Goal: Information Seeking & Learning: Learn about a topic

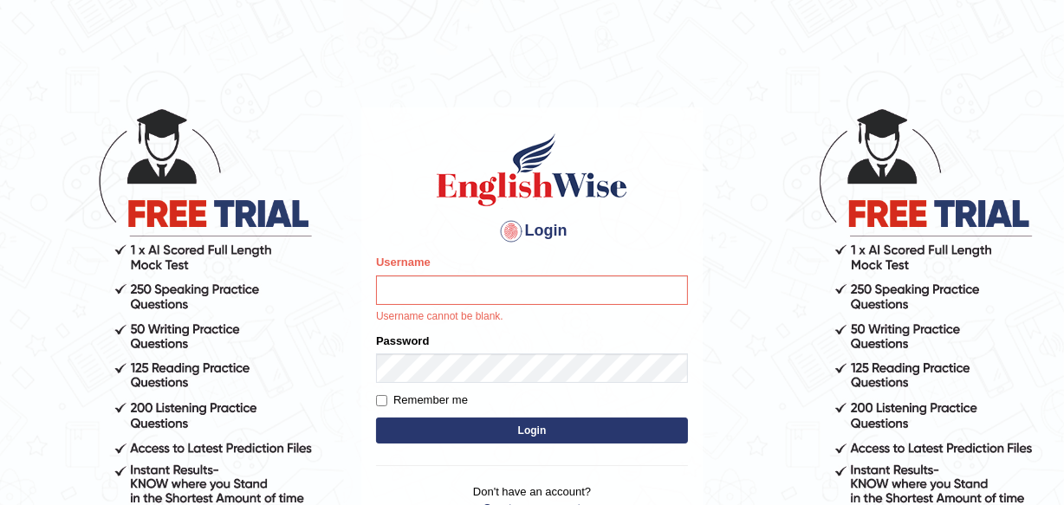
click at [400, 295] on input "Username" at bounding box center [532, 290] width 312 height 29
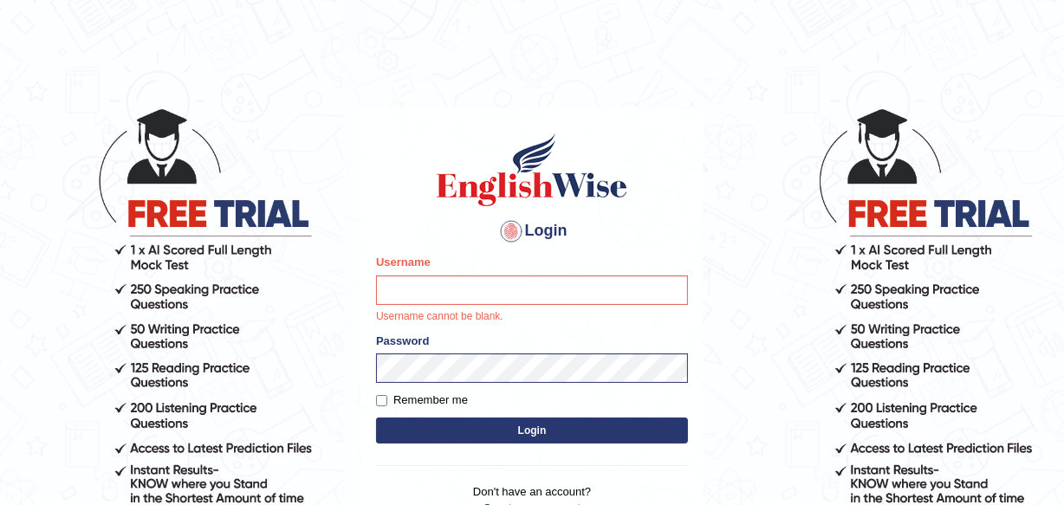
type input "Deborah_12"
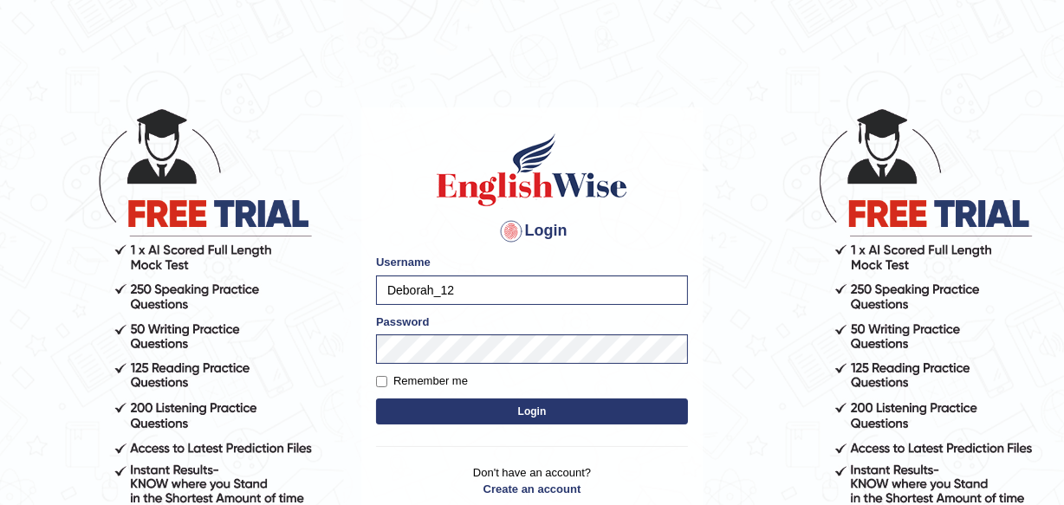
click at [523, 417] on button "Login" at bounding box center [532, 412] width 312 height 26
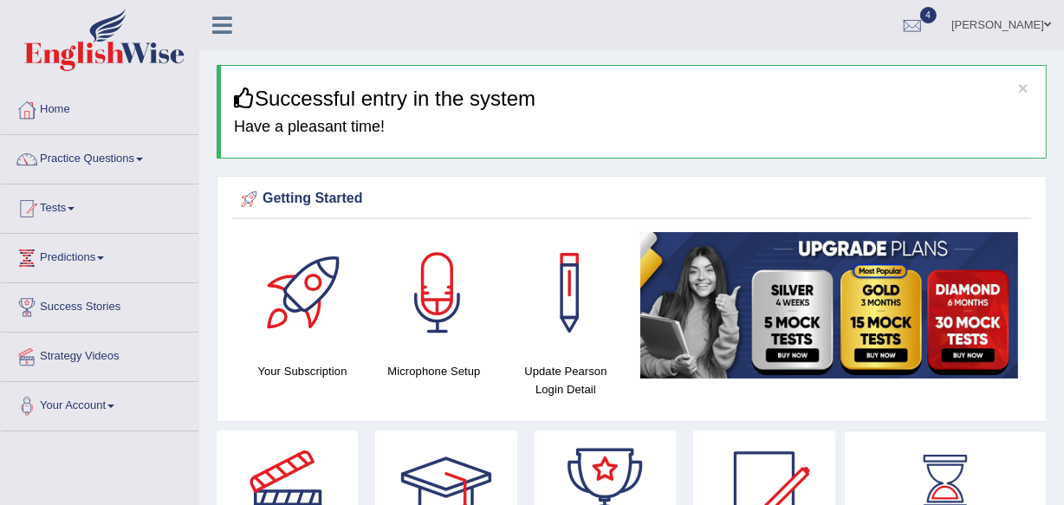
click at [118, 158] on link "Practice Questions" at bounding box center [100, 156] width 198 height 43
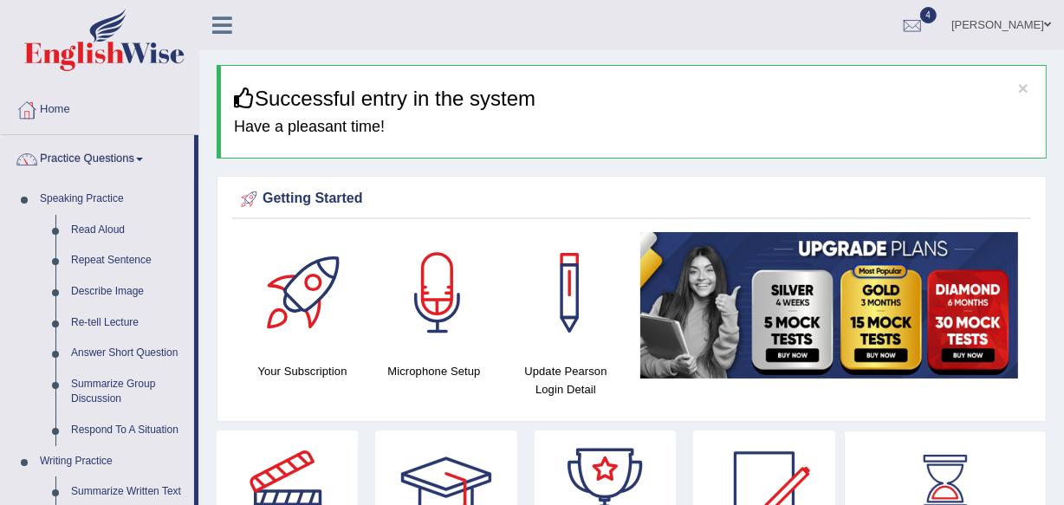
click at [97, 231] on link "Read Aloud" at bounding box center [128, 230] width 131 height 31
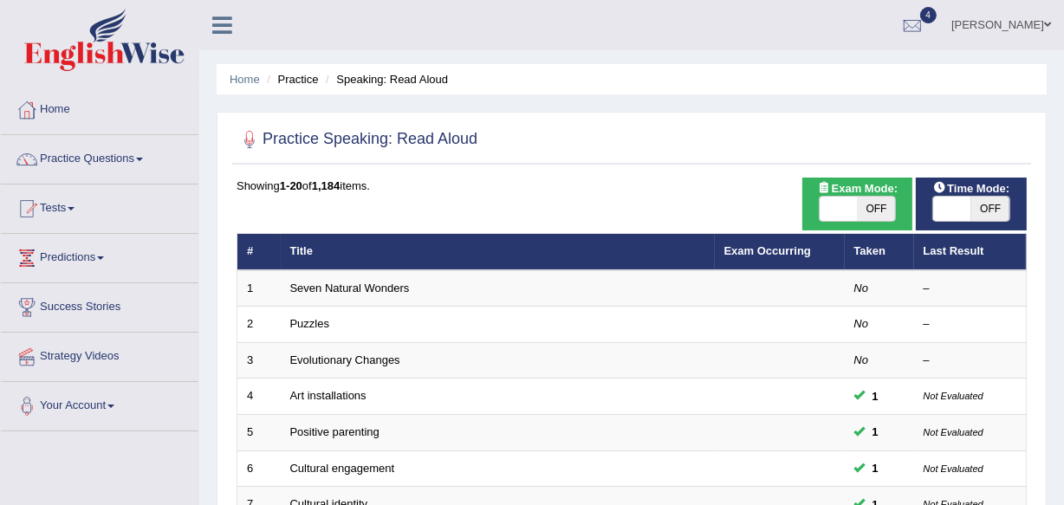
click at [367, 287] on link "Seven Natural Wonders" at bounding box center [350, 288] width 120 height 13
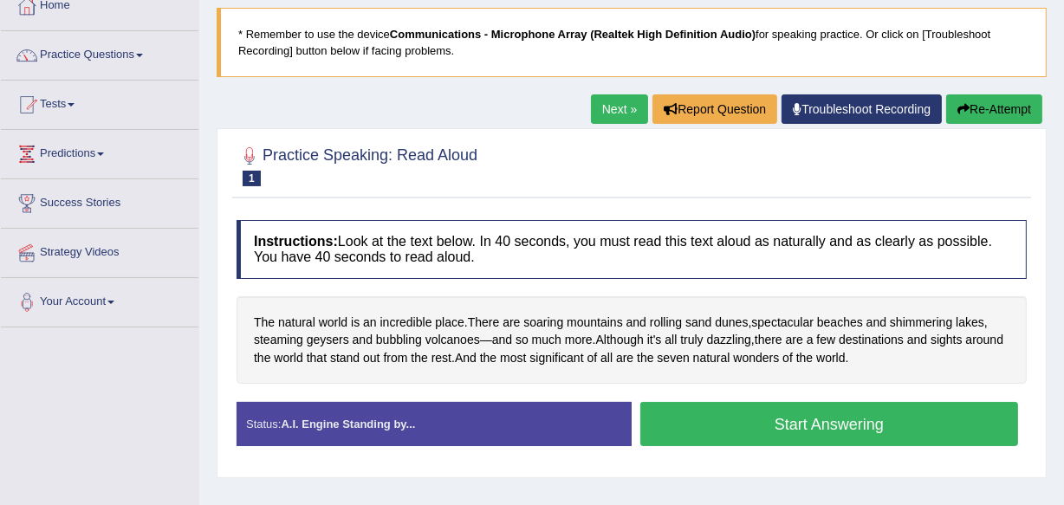
scroll to position [126, 0]
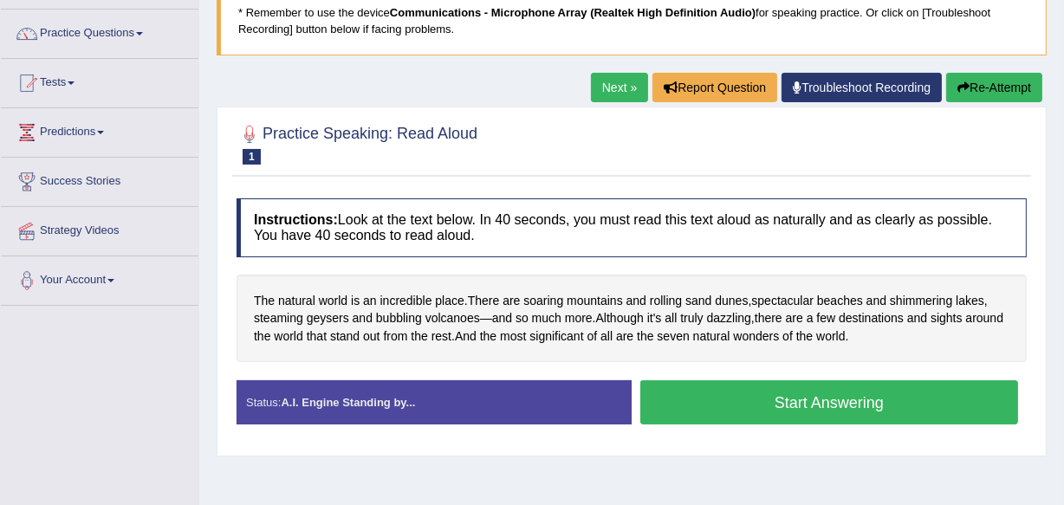
click at [809, 400] on button "Start Answering" at bounding box center [830, 403] width 378 height 44
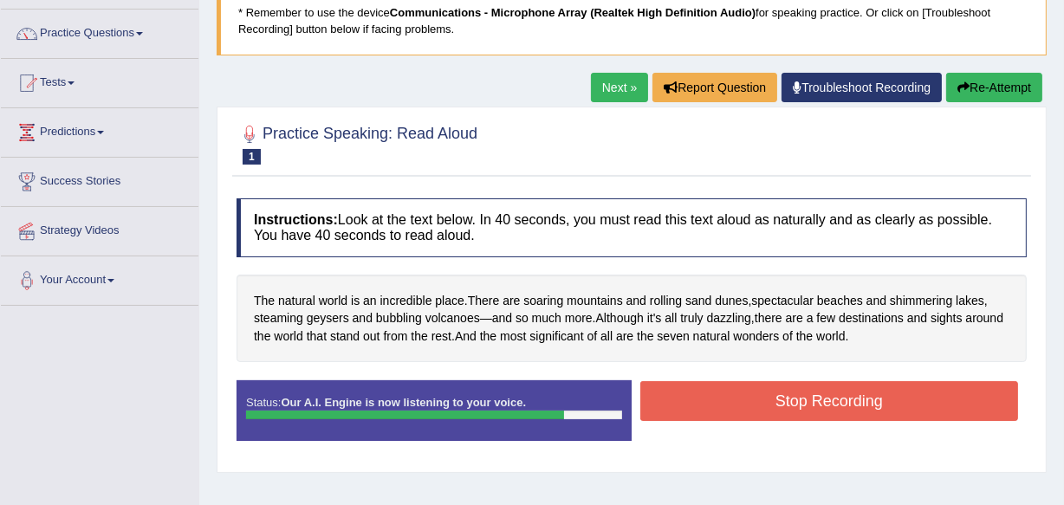
click at [809, 400] on button "Stop Recording" at bounding box center [830, 401] width 378 height 40
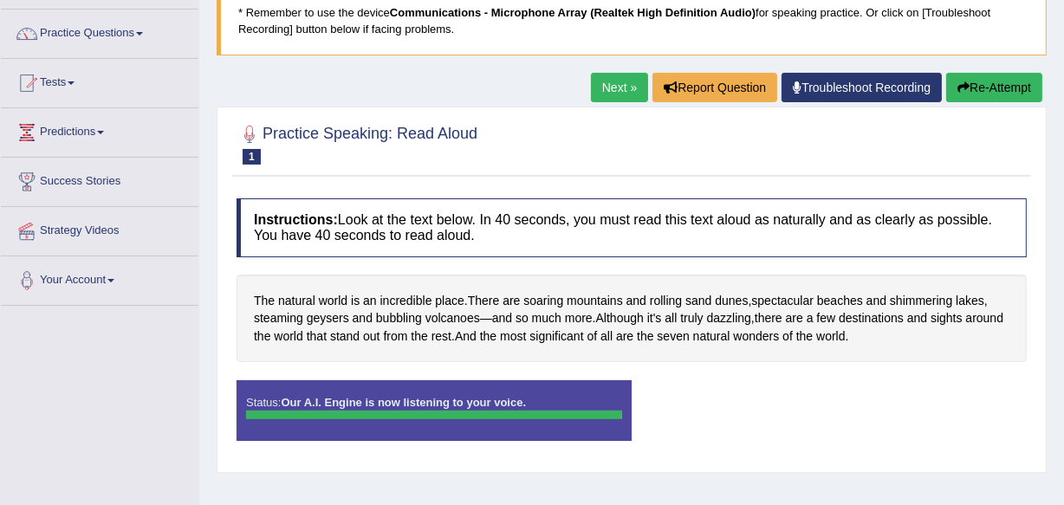
scroll to position [104, 0]
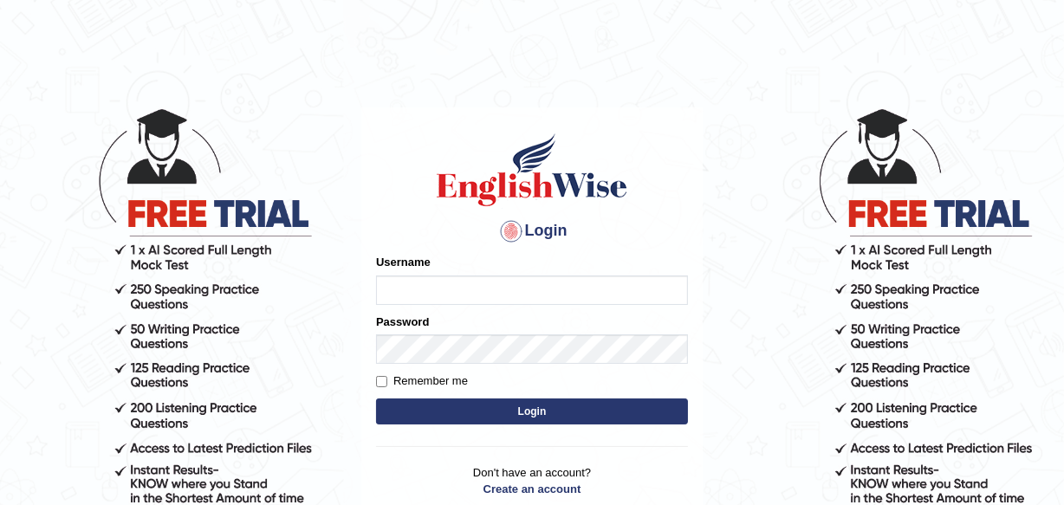
type input "Deborah_12"
click at [512, 407] on button "Login" at bounding box center [532, 412] width 312 height 26
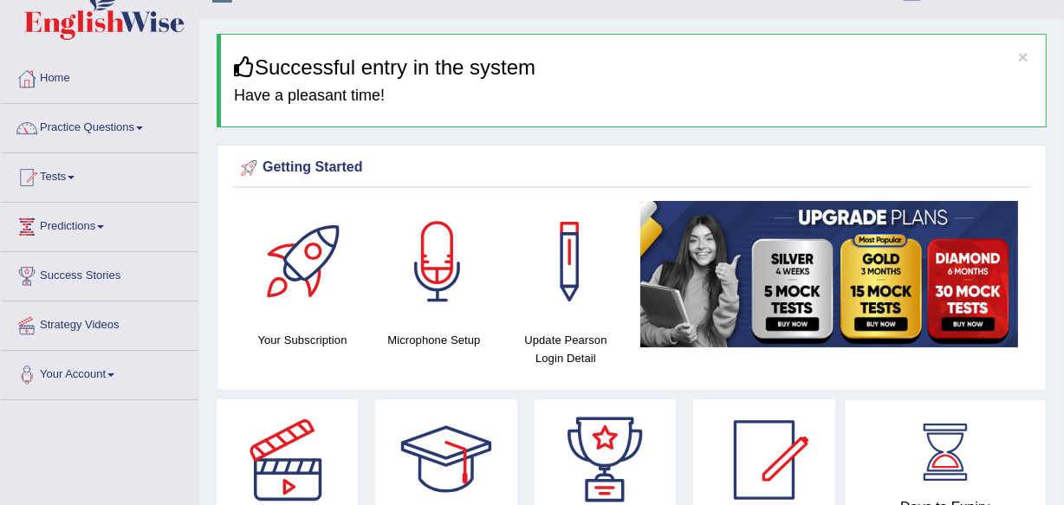
scroll to position [104, 0]
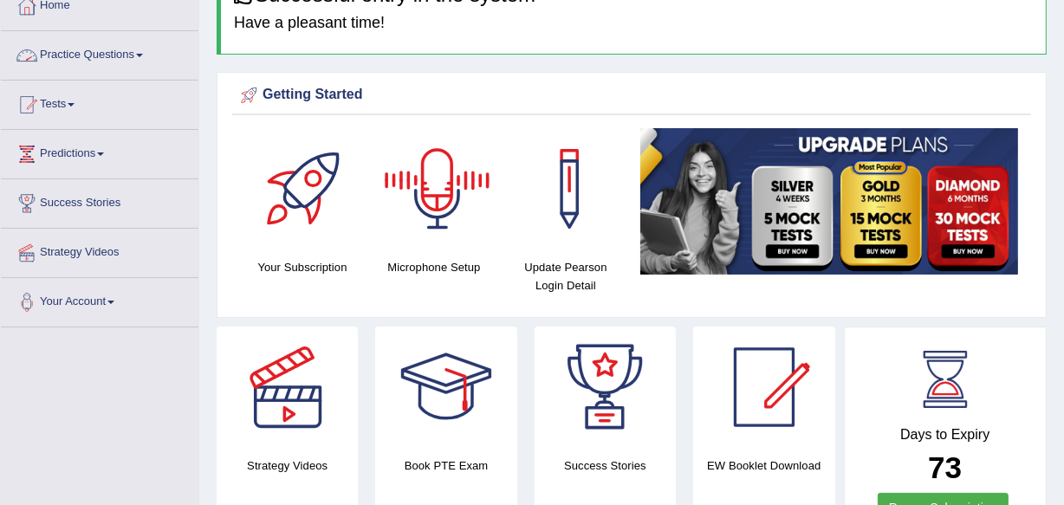
click at [143, 55] on span at bounding box center [139, 55] width 7 height 3
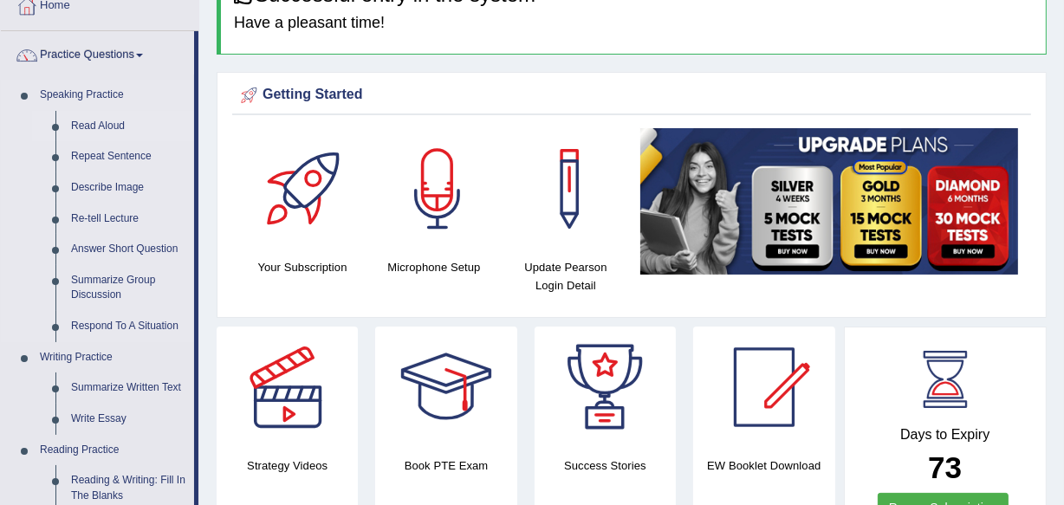
click at [112, 123] on link "Read Aloud" at bounding box center [128, 126] width 131 height 31
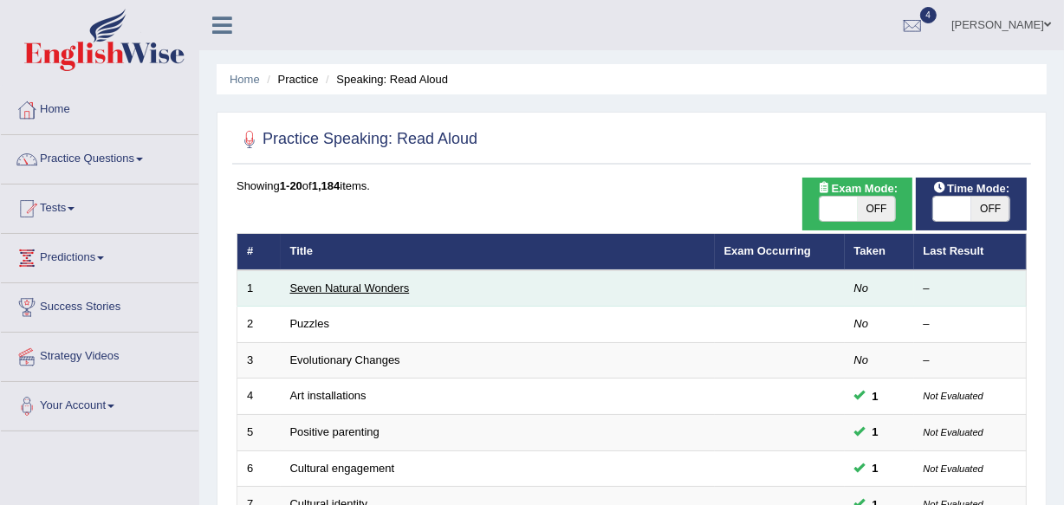
click at [332, 287] on link "Seven Natural Wonders" at bounding box center [350, 288] width 120 height 13
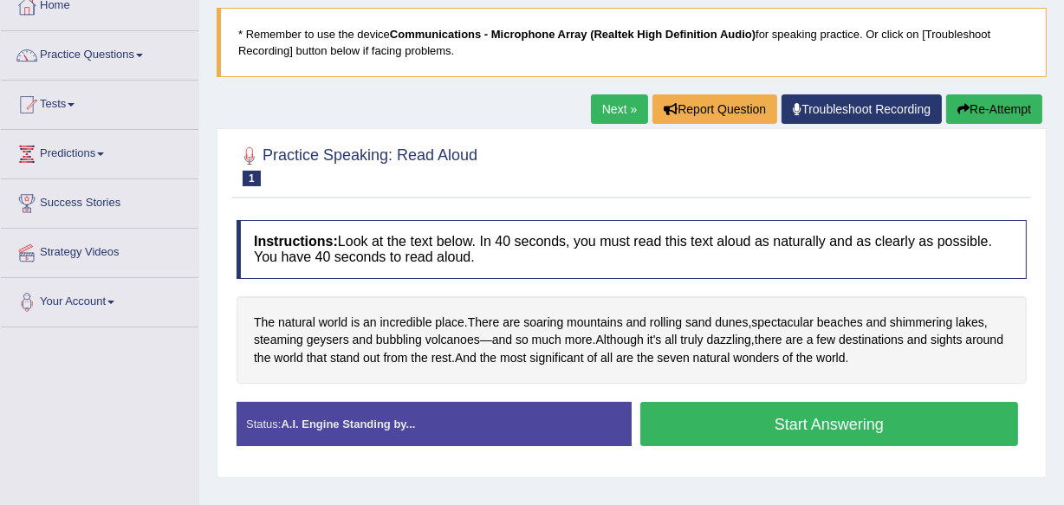
scroll to position [147, 0]
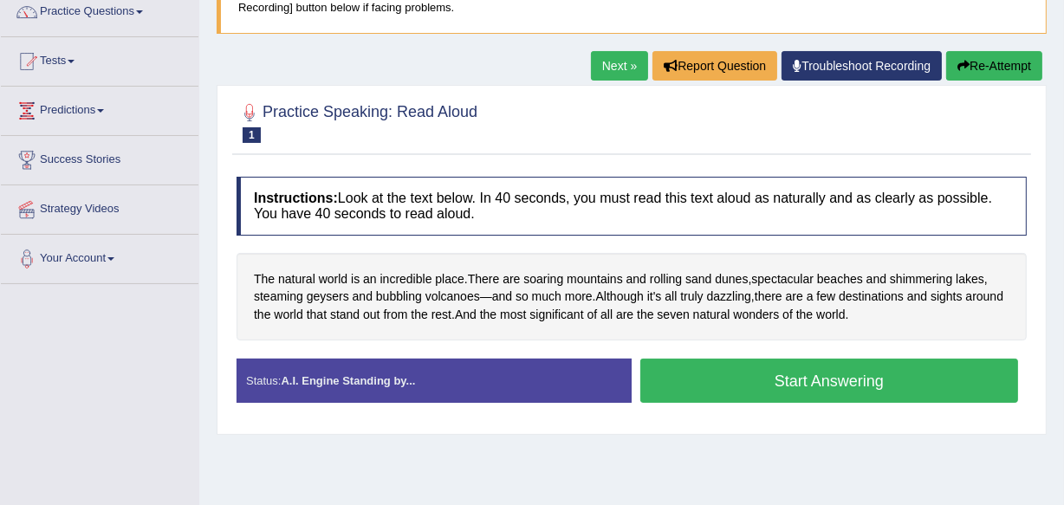
click at [861, 382] on button "Start Answering" at bounding box center [830, 381] width 378 height 44
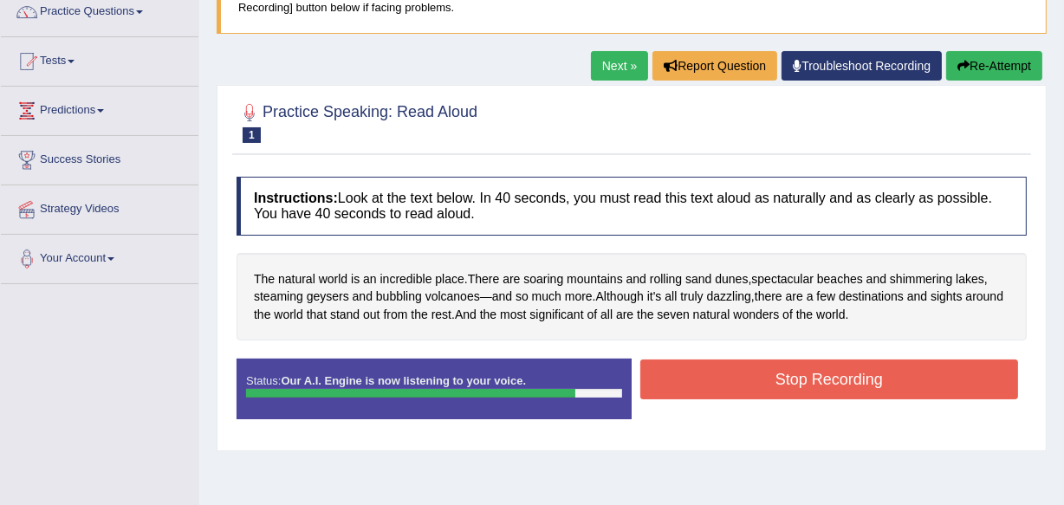
click at [861, 382] on button "Stop Recording" at bounding box center [830, 380] width 378 height 40
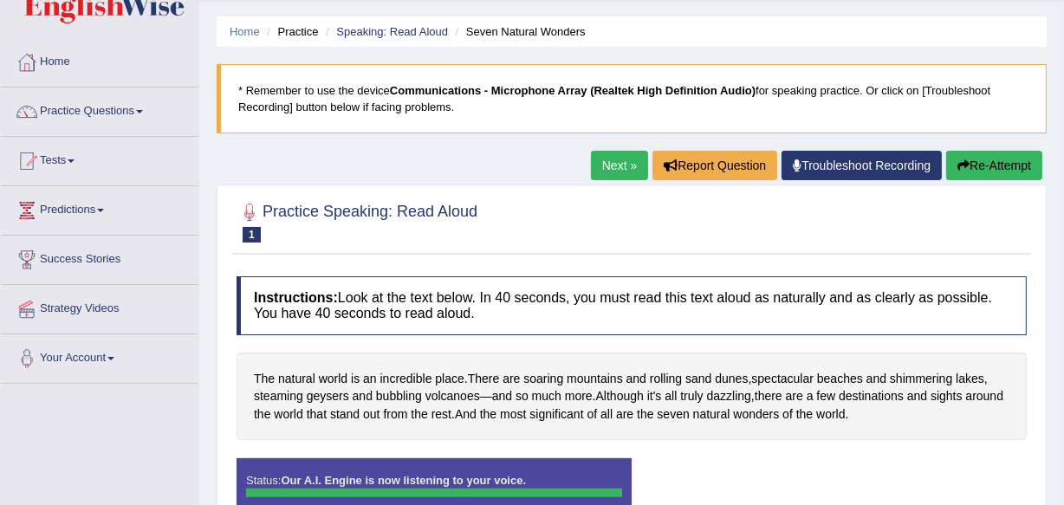
scroll to position [0, 0]
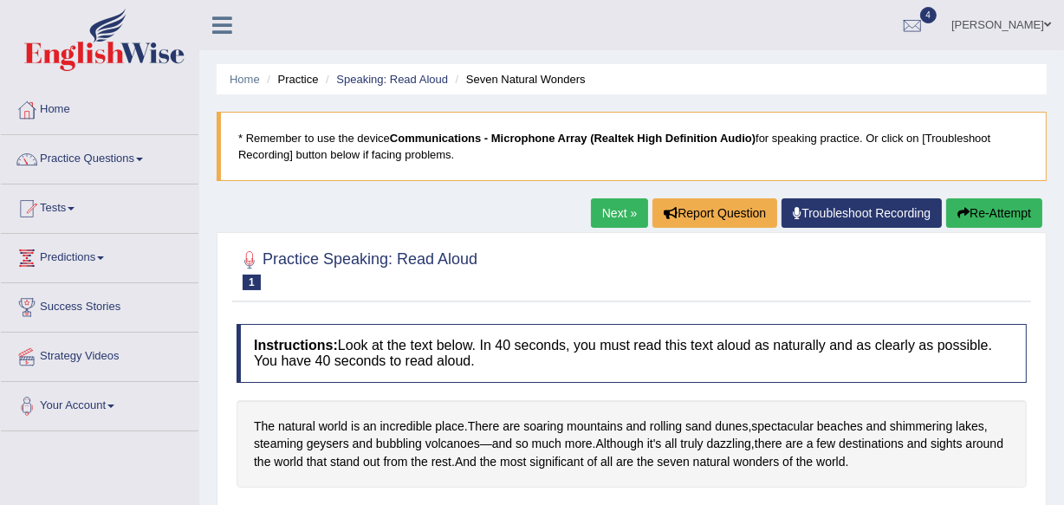
click at [142, 163] on link "Practice Questions" at bounding box center [100, 156] width 198 height 43
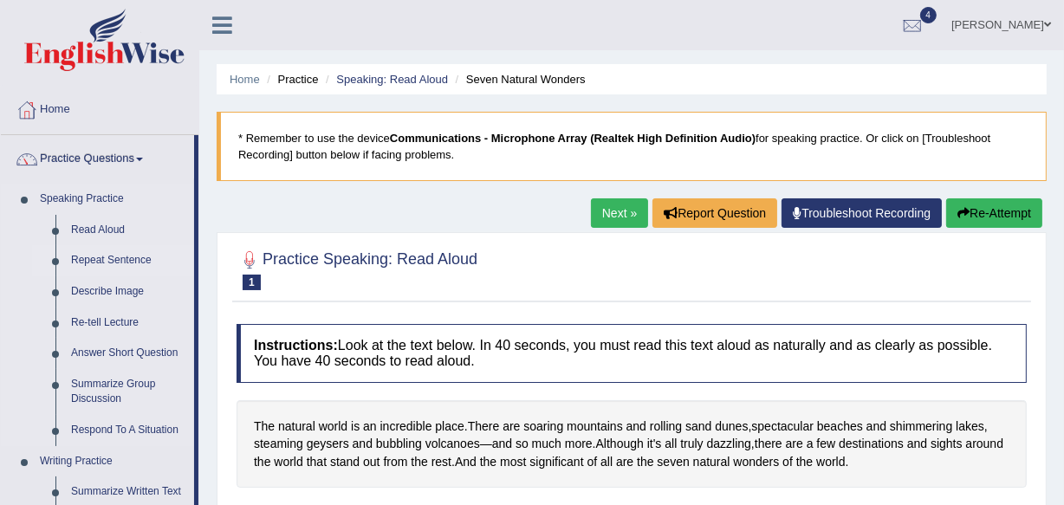
click at [127, 261] on link "Repeat Sentence" at bounding box center [128, 260] width 131 height 31
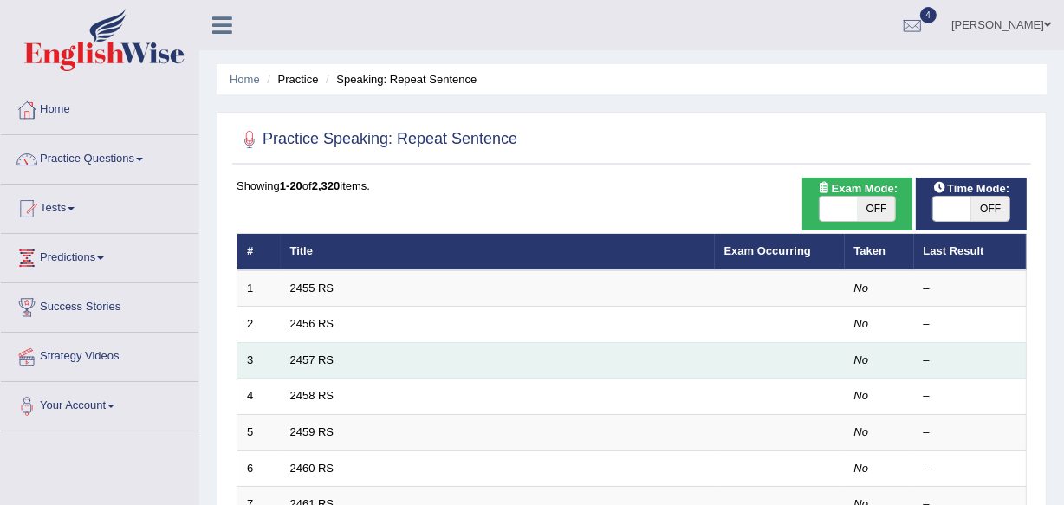
click at [429, 363] on td "2457 RS" at bounding box center [498, 360] width 434 height 36
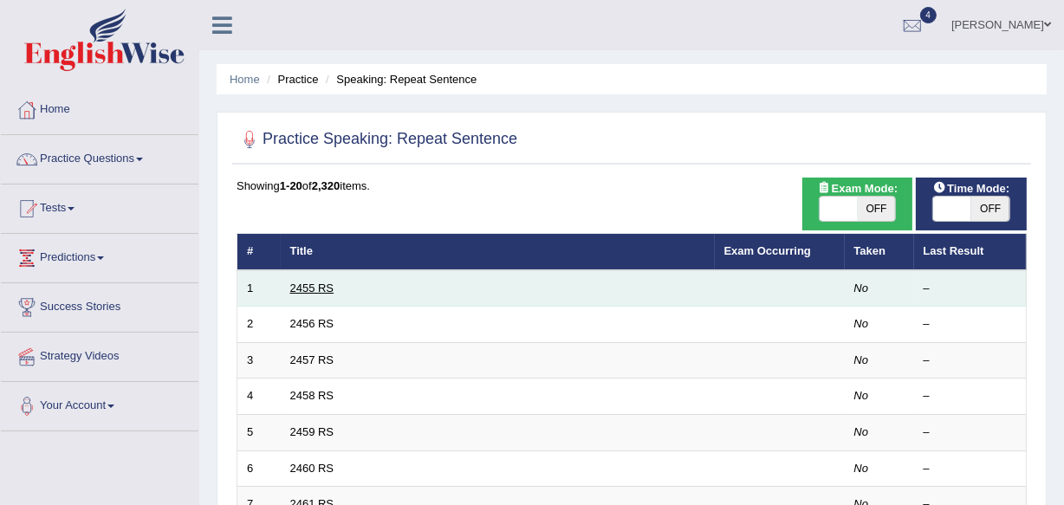
click at [306, 290] on link "2455 RS" at bounding box center [312, 288] width 44 height 13
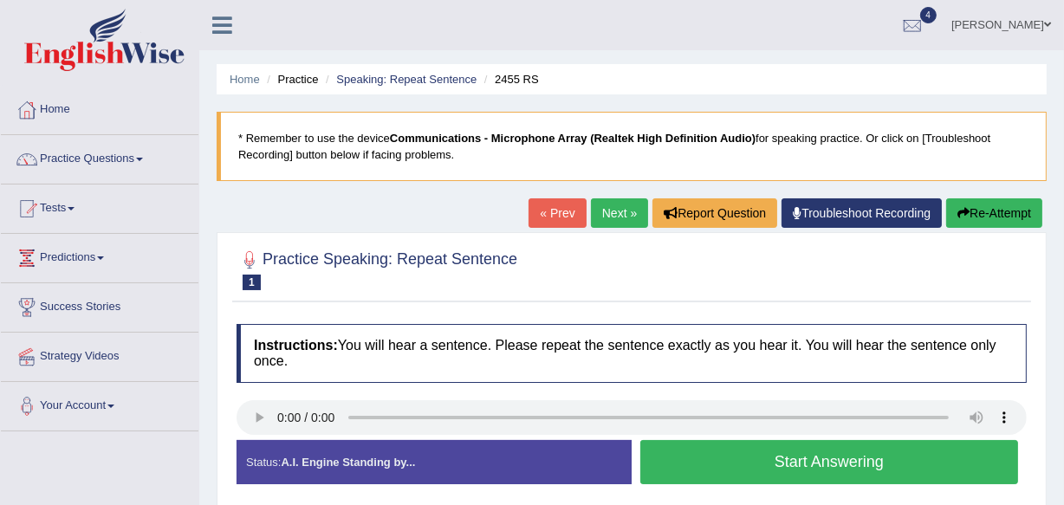
click at [823, 459] on button "Start Answering" at bounding box center [830, 462] width 378 height 44
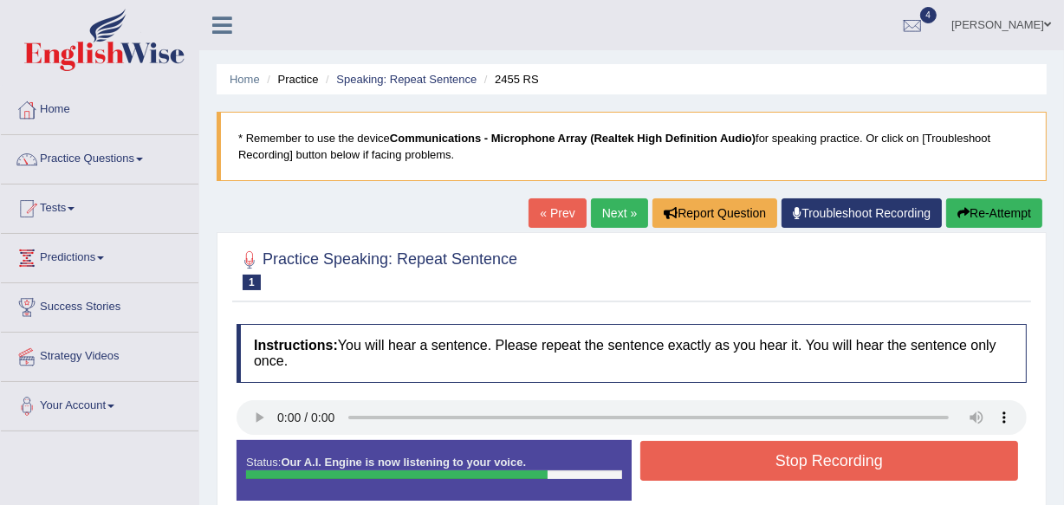
click at [823, 459] on button "Stop Recording" at bounding box center [830, 461] width 378 height 40
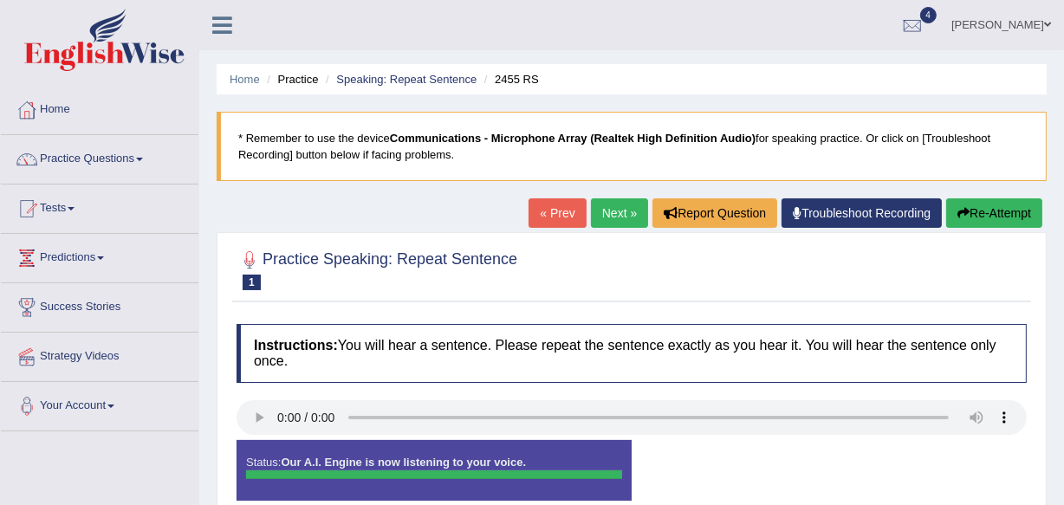
click at [823, 459] on div "Status: Our A.I. Engine is now listening to your voice. Start Answering Stop Re…" at bounding box center [632, 479] width 791 height 78
click at [493, 358] on h4 "Instructions: You will hear a sentence. Please repeat the sentence exactly as y…" at bounding box center [632, 353] width 791 height 58
click at [780, 387] on div "Instructions: You will hear a sentence. Please repeat the sentence exactly as y…" at bounding box center [631, 419] width 799 height 207
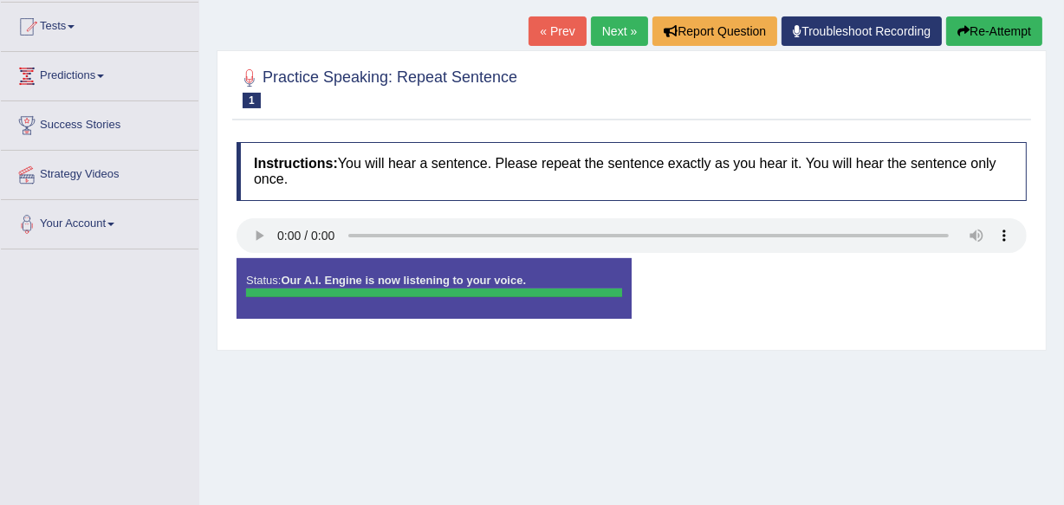
scroll to position [178, 0]
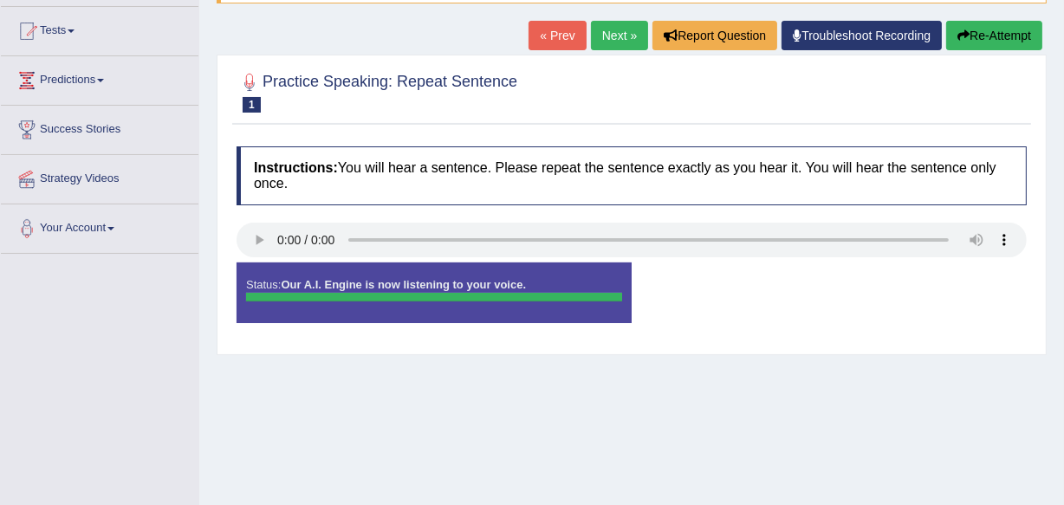
click at [602, 25] on link "Next »" at bounding box center [619, 35] width 57 height 29
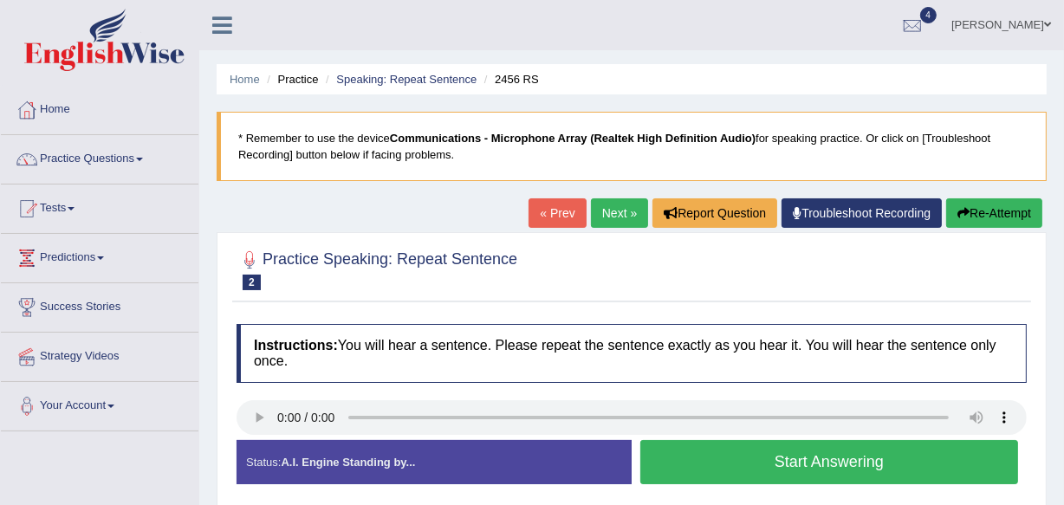
click at [842, 456] on button "Start Answering" at bounding box center [830, 462] width 378 height 44
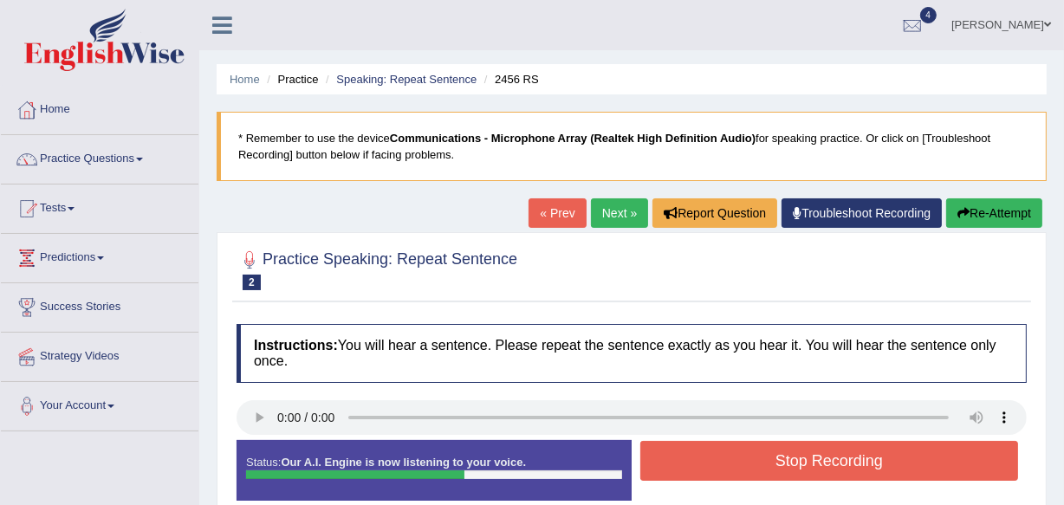
click at [842, 456] on button "Stop Recording" at bounding box center [830, 461] width 378 height 40
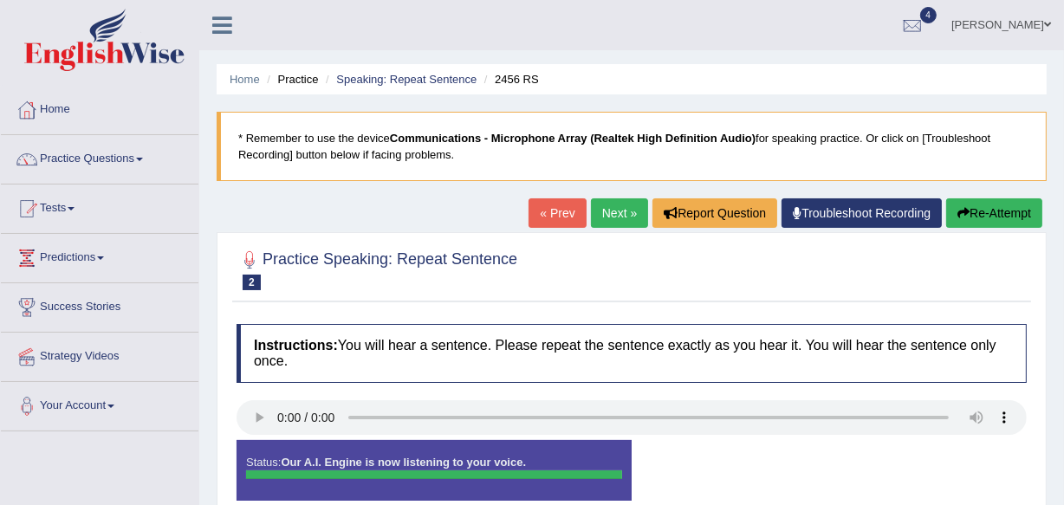
click at [604, 213] on link "Next »" at bounding box center [619, 213] width 57 height 29
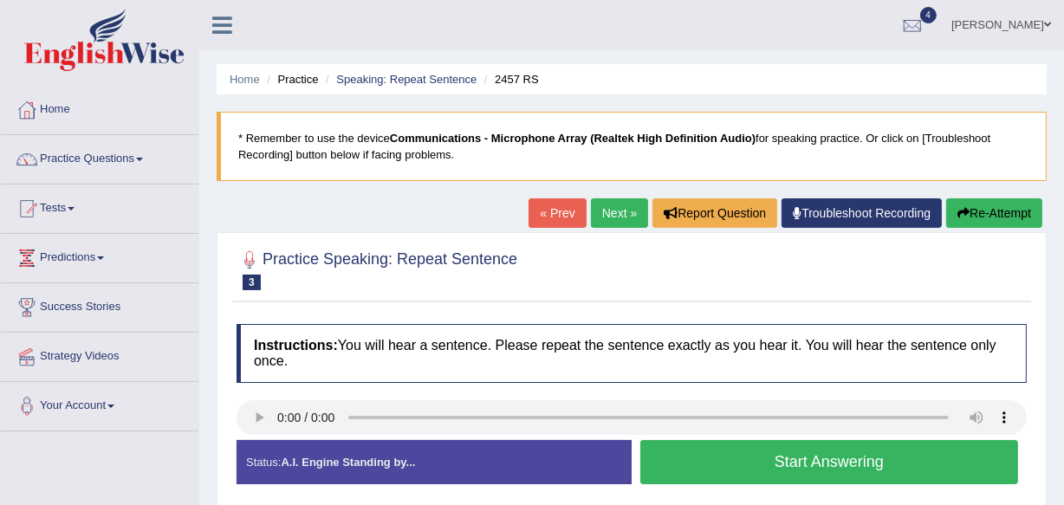
click at [832, 461] on button "Start Answering" at bounding box center [830, 462] width 378 height 44
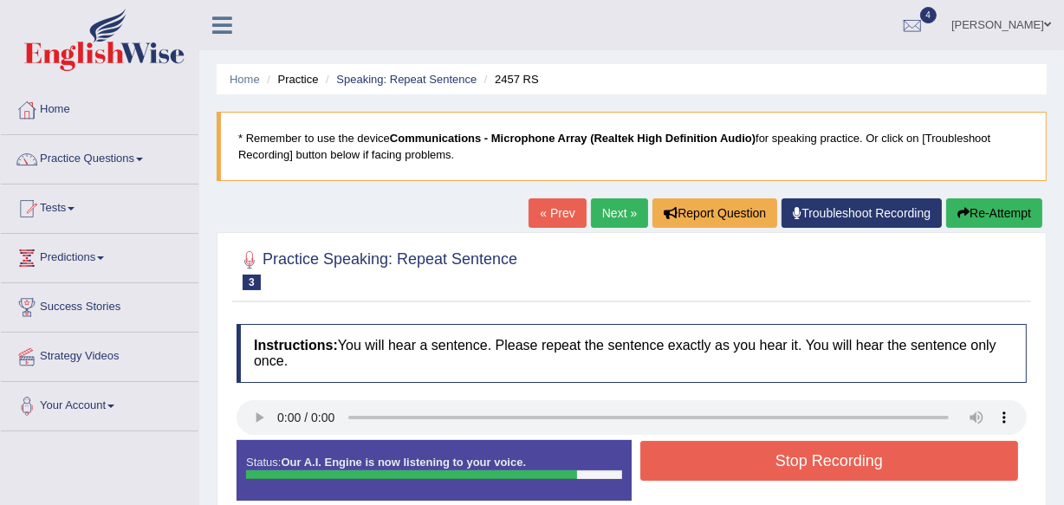
click at [832, 461] on button "Stop Recording" at bounding box center [830, 461] width 378 height 40
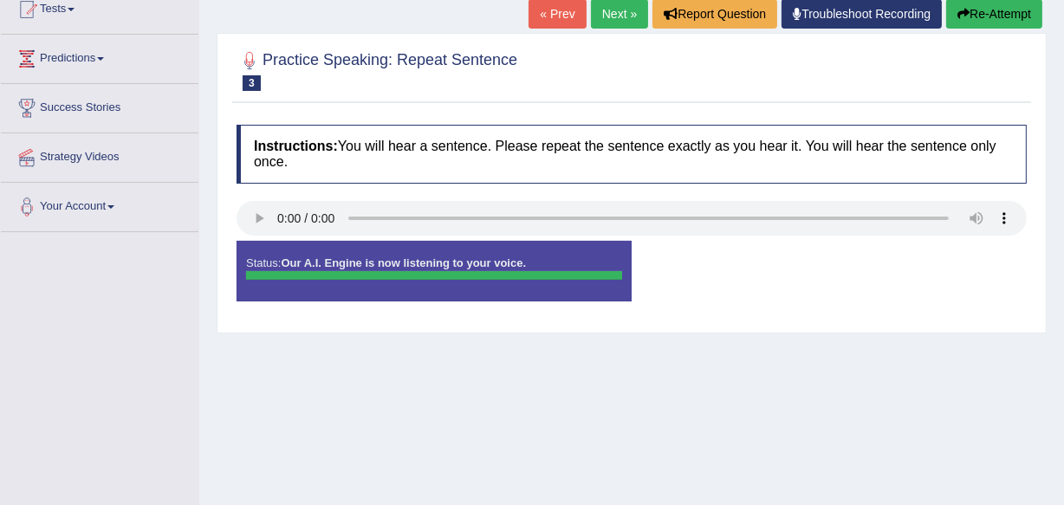
scroll to position [157, 0]
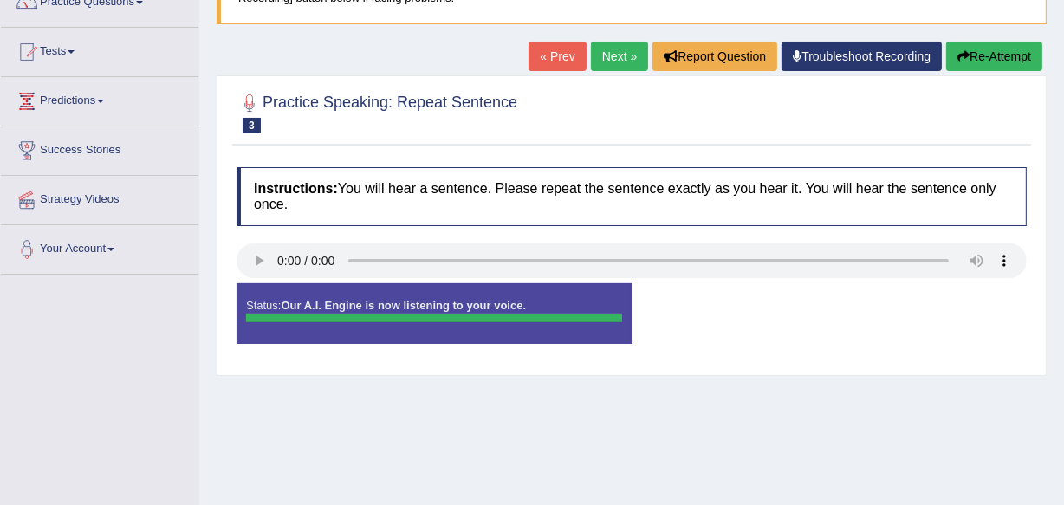
click at [609, 55] on link "Next »" at bounding box center [619, 56] width 57 height 29
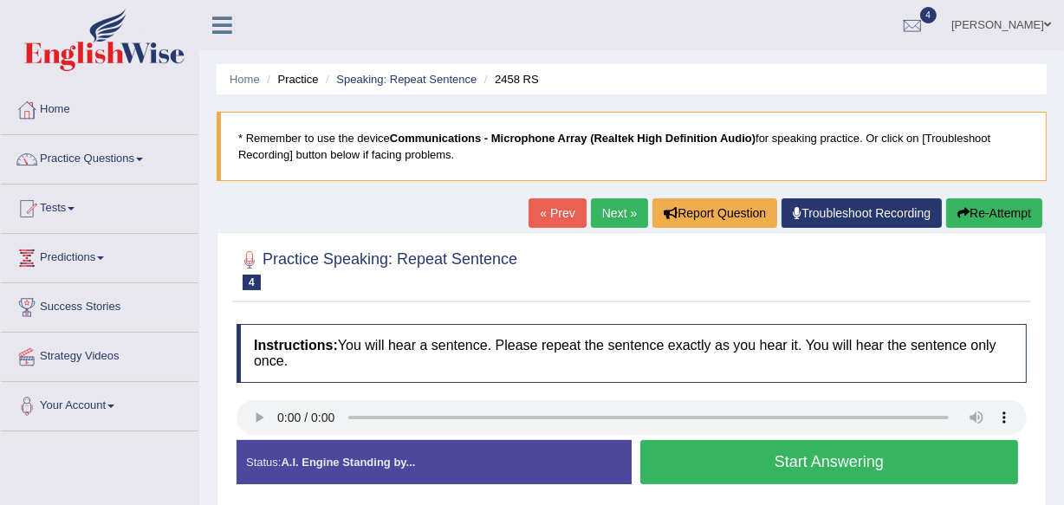
click at [797, 466] on button "Start Answering" at bounding box center [830, 462] width 378 height 44
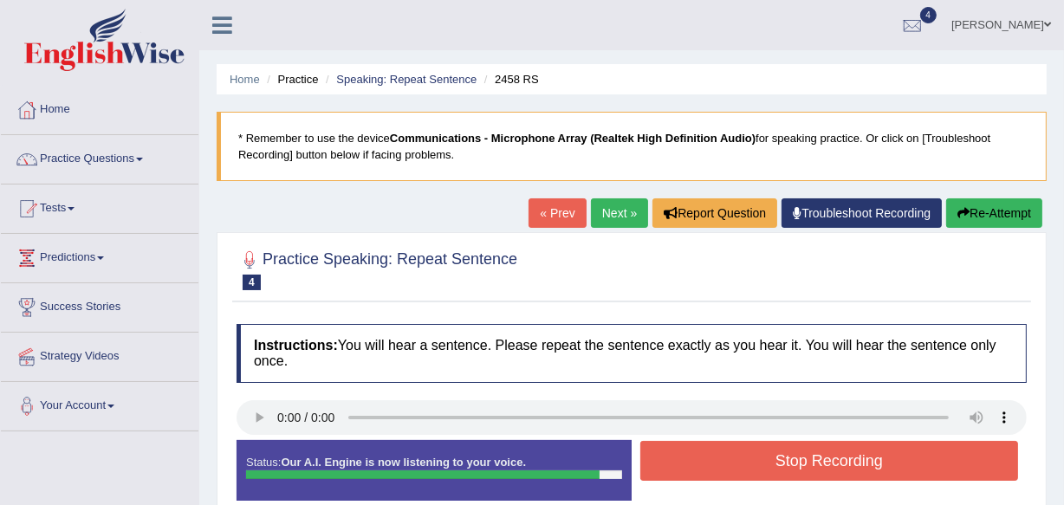
click at [797, 465] on button "Stop Recording" at bounding box center [830, 461] width 378 height 40
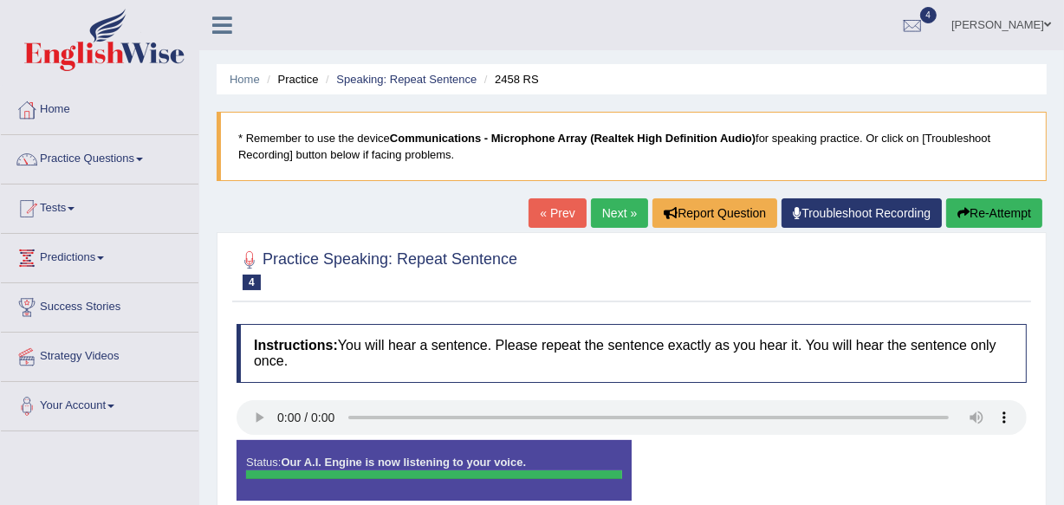
click at [790, 449] on div "Status: Our A.I. Engine is now listening to your voice. Start Answering Stop Re…" at bounding box center [632, 479] width 791 height 78
click at [1064, 494] on html "Toggle navigation Home Practice Questions Speaking Practice Read Aloud Repeat S…" at bounding box center [532, 252] width 1064 height 505
click at [133, 157] on link "Practice Questions" at bounding box center [100, 156] width 198 height 43
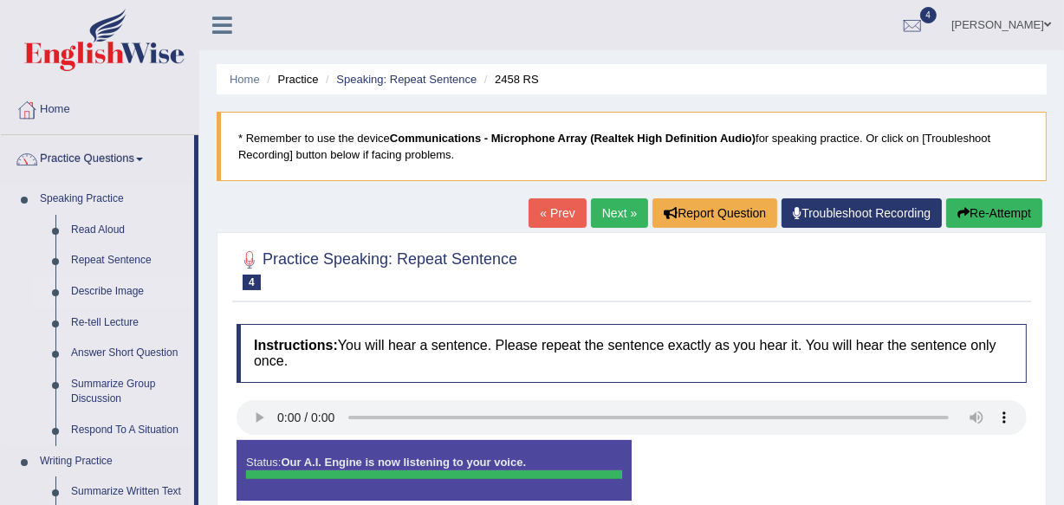
click at [114, 291] on link "Describe Image" at bounding box center [128, 292] width 131 height 31
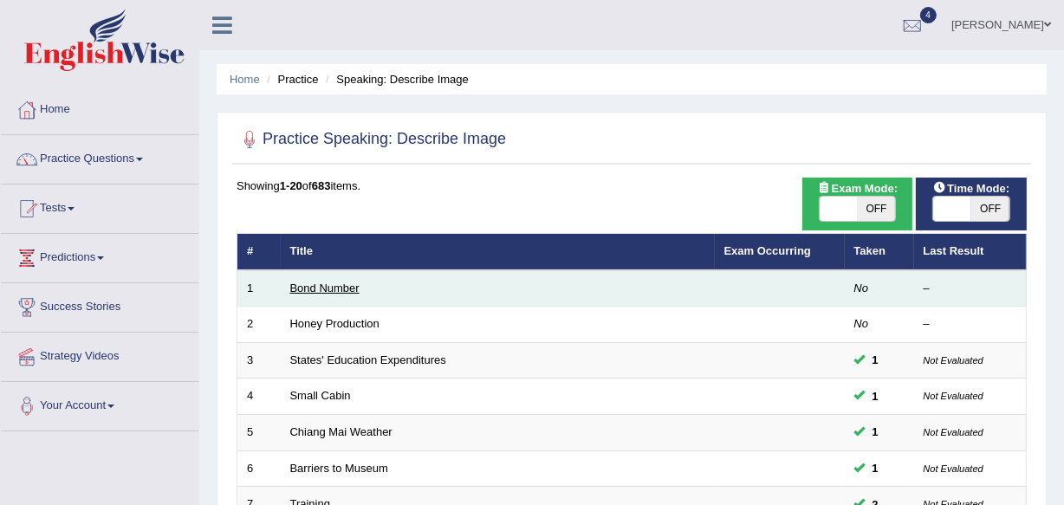
click at [319, 288] on link "Bond Number" at bounding box center [324, 288] width 69 height 13
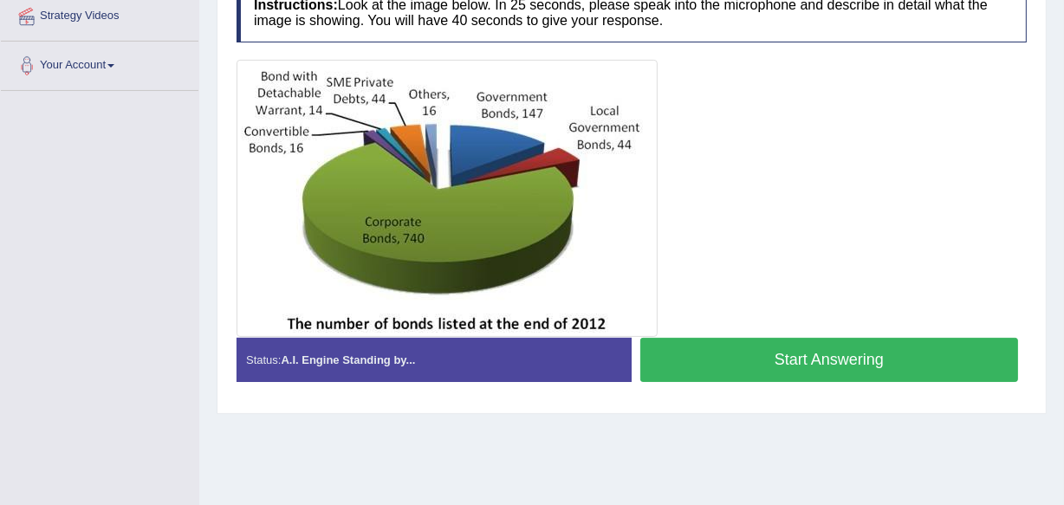
scroll to position [347, 0]
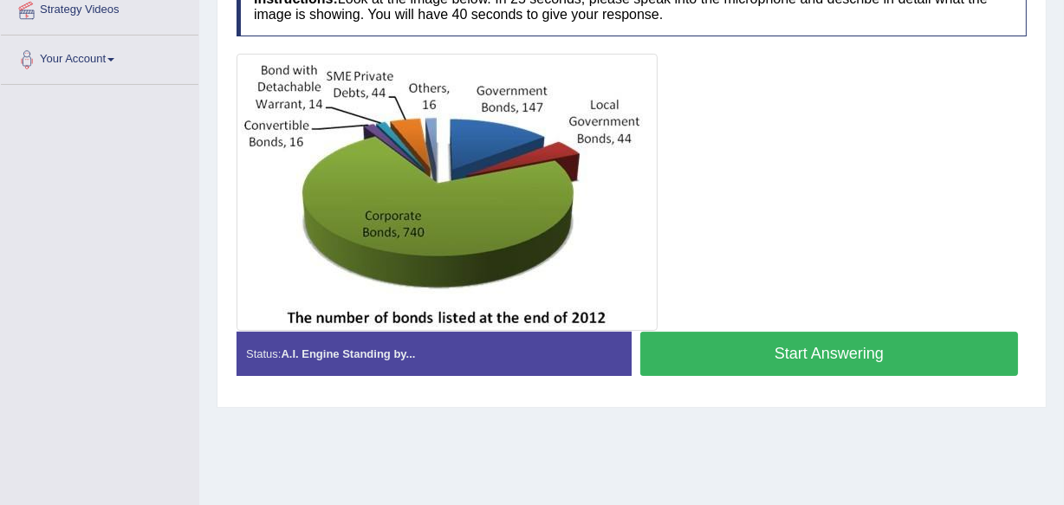
click at [804, 361] on button "Start Answering" at bounding box center [830, 354] width 378 height 44
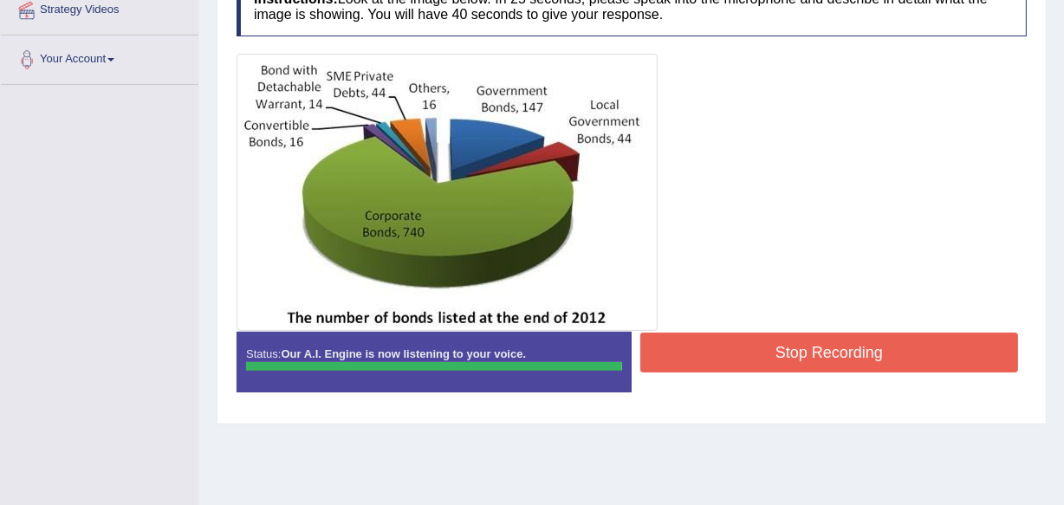
click at [723, 342] on button "Stop Recording" at bounding box center [830, 353] width 378 height 40
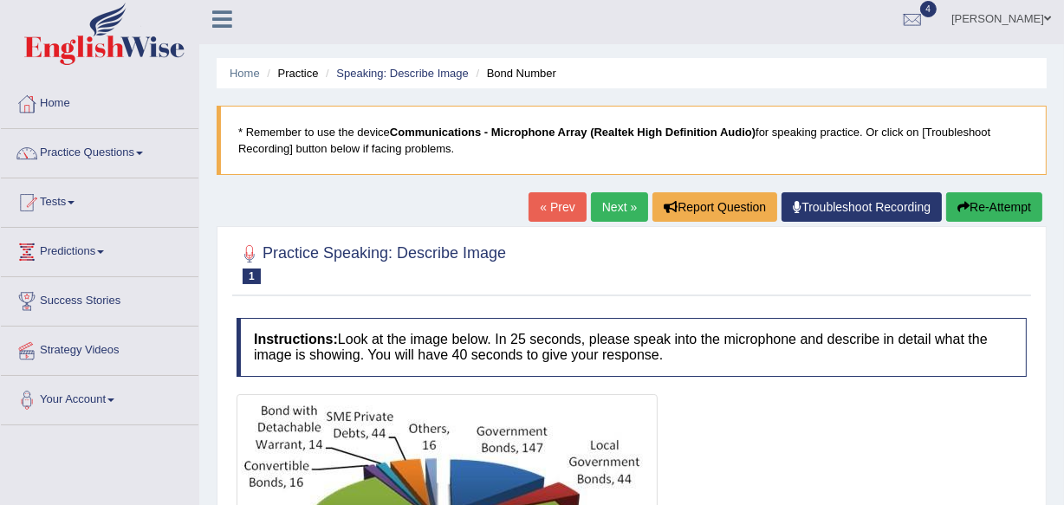
scroll to position [0, 0]
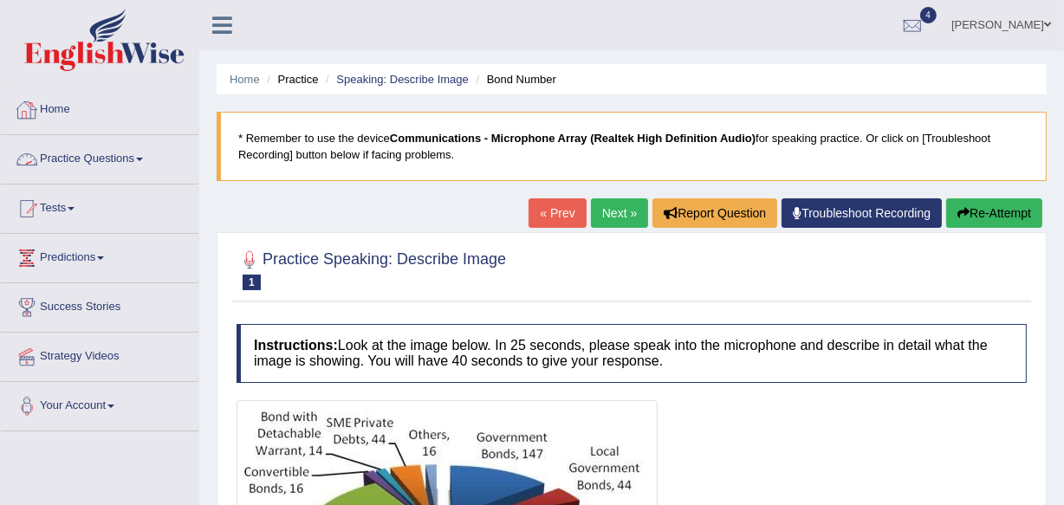
click at [143, 158] on span at bounding box center [139, 159] width 7 height 3
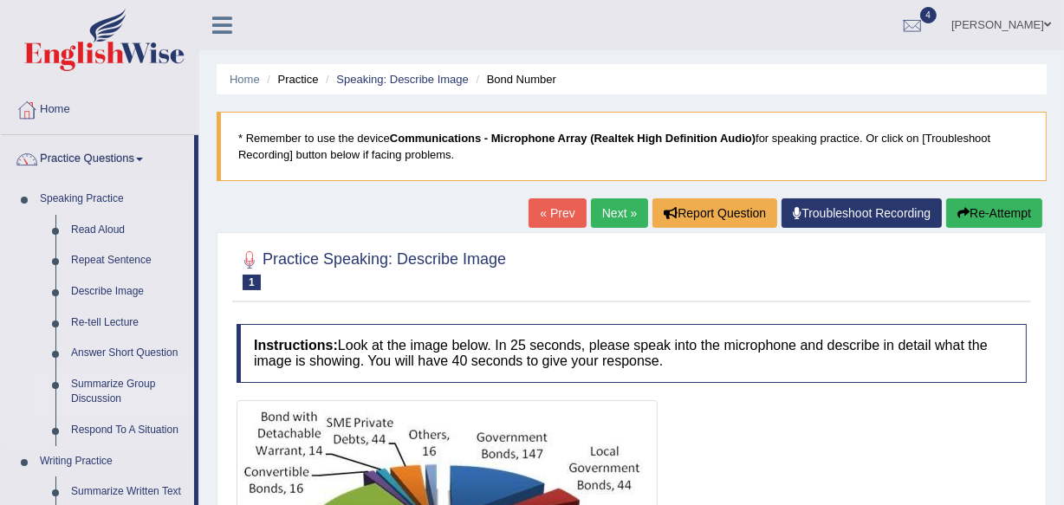
click at [114, 381] on link "Summarize Group Discussion" at bounding box center [128, 392] width 131 height 46
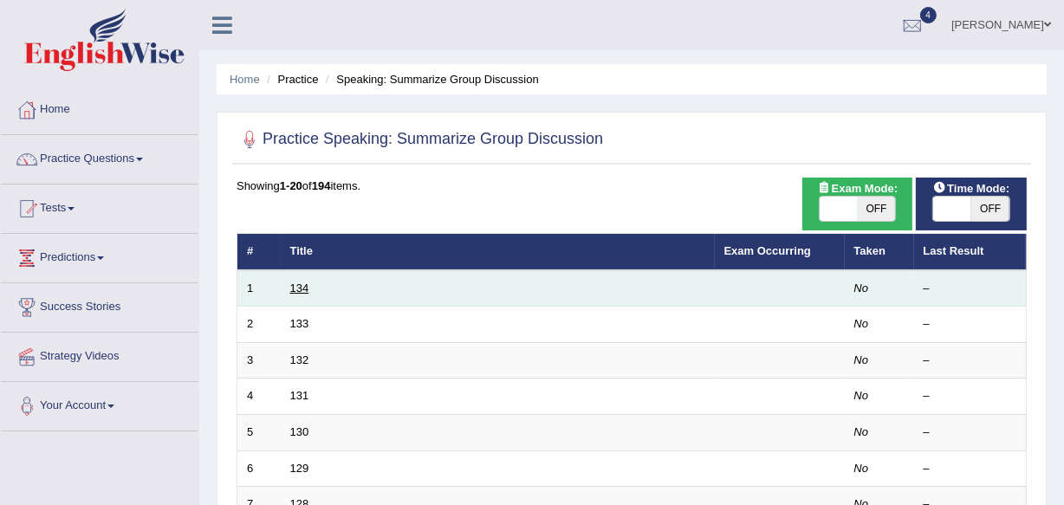
click at [300, 287] on link "134" at bounding box center [299, 288] width 19 height 13
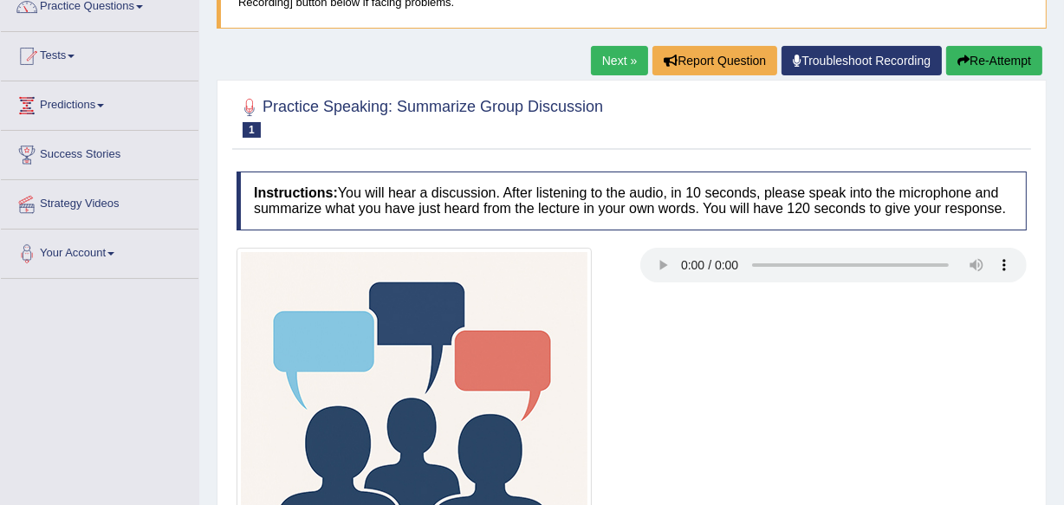
scroll to position [89, 0]
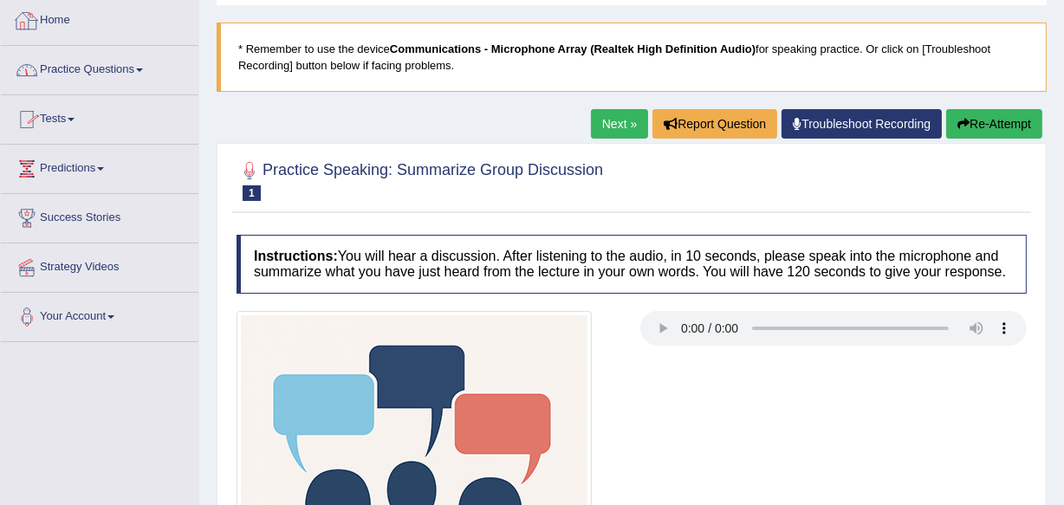
click at [60, 17] on link "Home" at bounding box center [100, 18] width 198 height 43
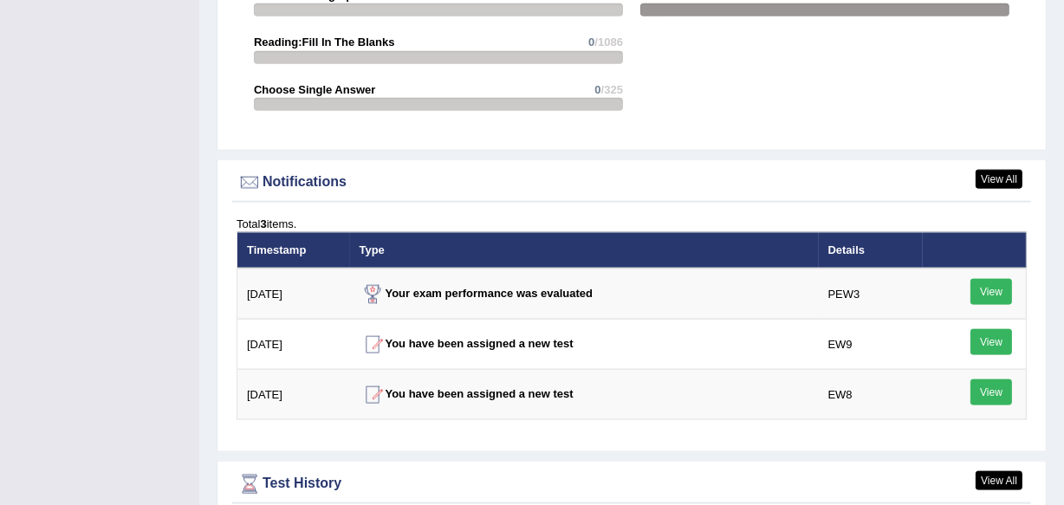
scroll to position [2004, 0]
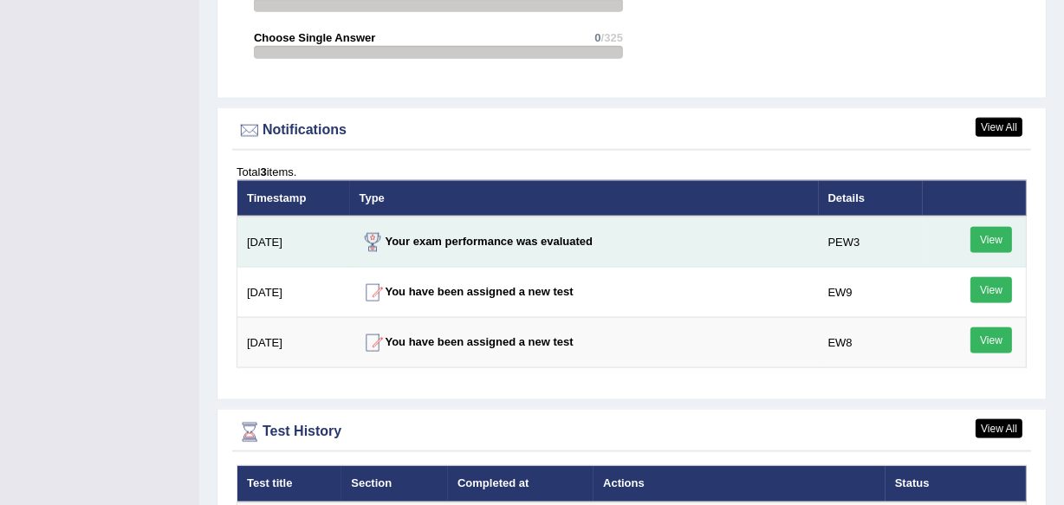
click at [531, 238] on strong "Your exam performance was evaluated" at bounding box center [477, 241] width 234 height 13
click at [980, 243] on link "View" at bounding box center [992, 240] width 42 height 26
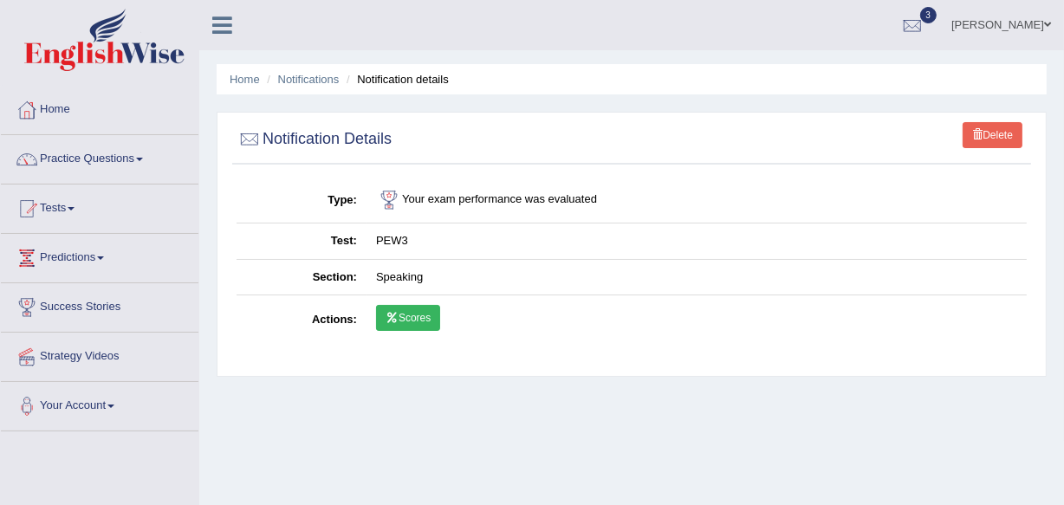
click at [410, 316] on link "Scores" at bounding box center [408, 318] width 64 height 26
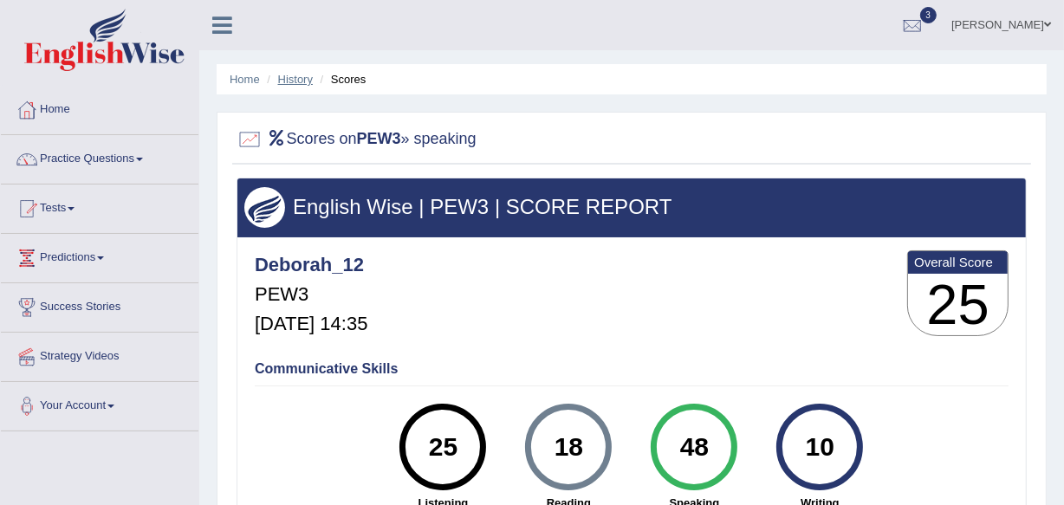
click at [289, 83] on link "History" at bounding box center [295, 79] width 35 height 13
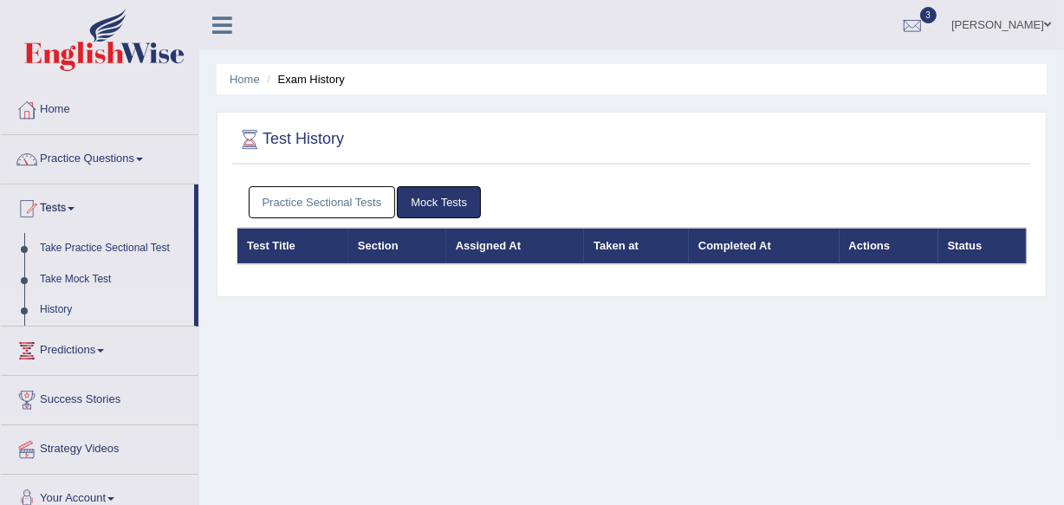
click at [293, 203] on link "Practice Sectional Tests" at bounding box center [322, 202] width 147 height 32
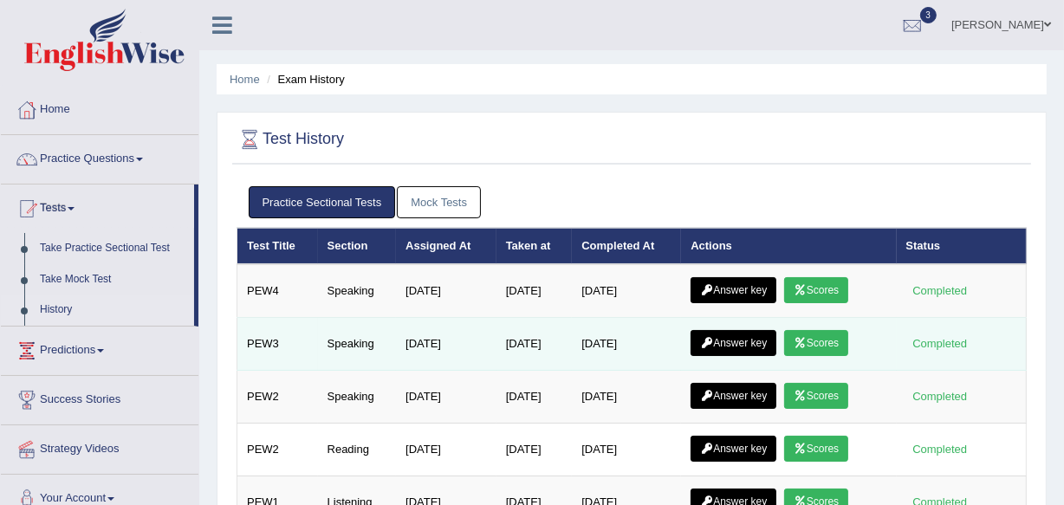
click at [828, 340] on link "Scores" at bounding box center [816, 343] width 64 height 26
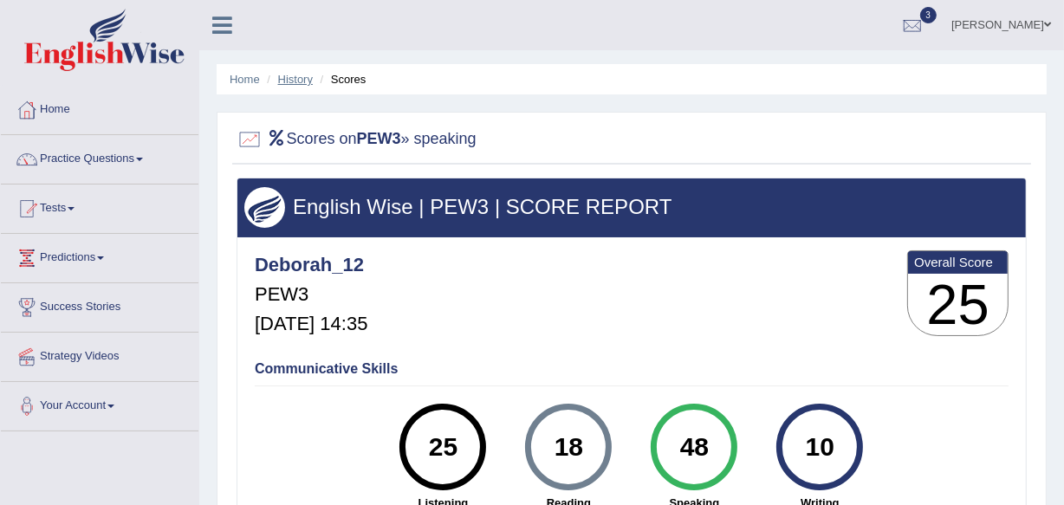
click at [286, 75] on link "History" at bounding box center [295, 79] width 35 height 13
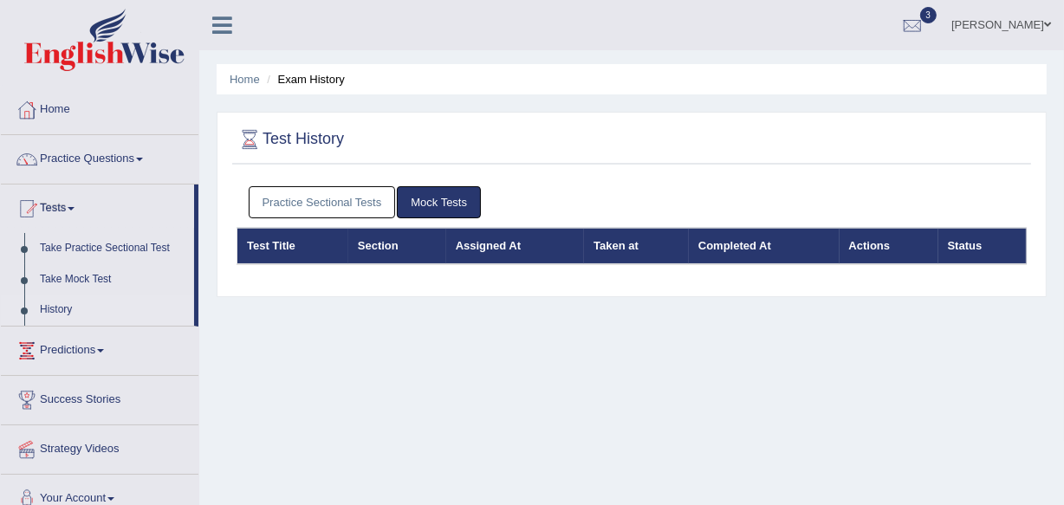
click at [312, 201] on link "Practice Sectional Tests" at bounding box center [322, 202] width 147 height 32
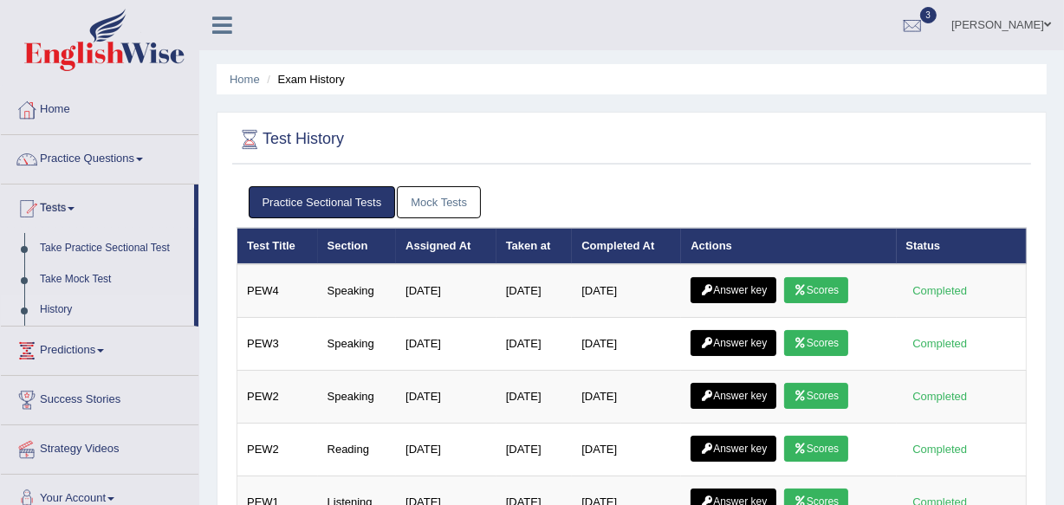
click at [366, 149] on div at bounding box center [632, 140] width 791 height 36
click at [133, 248] on link "Take Practice Sectional Test" at bounding box center [113, 248] width 162 height 31
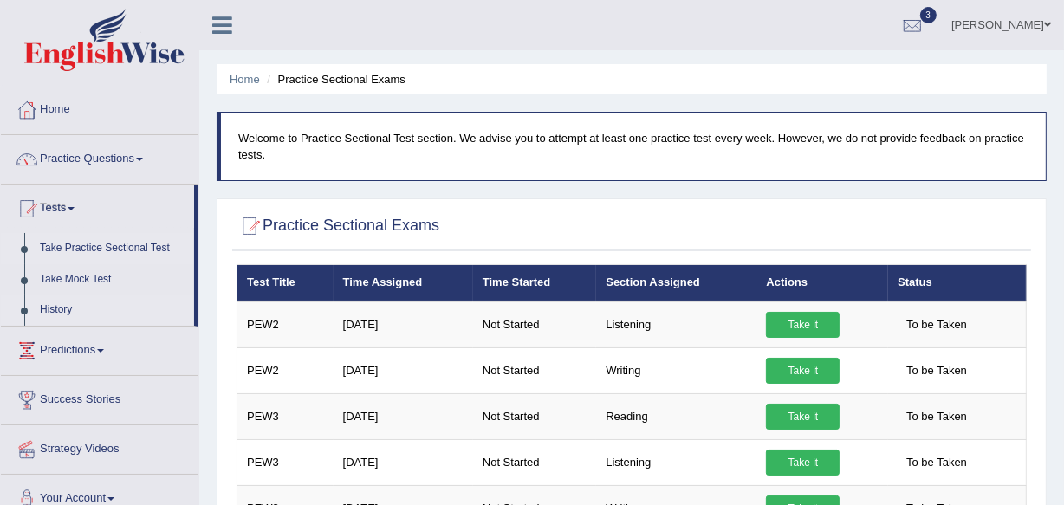
click at [54, 312] on link "History" at bounding box center [113, 310] width 162 height 31
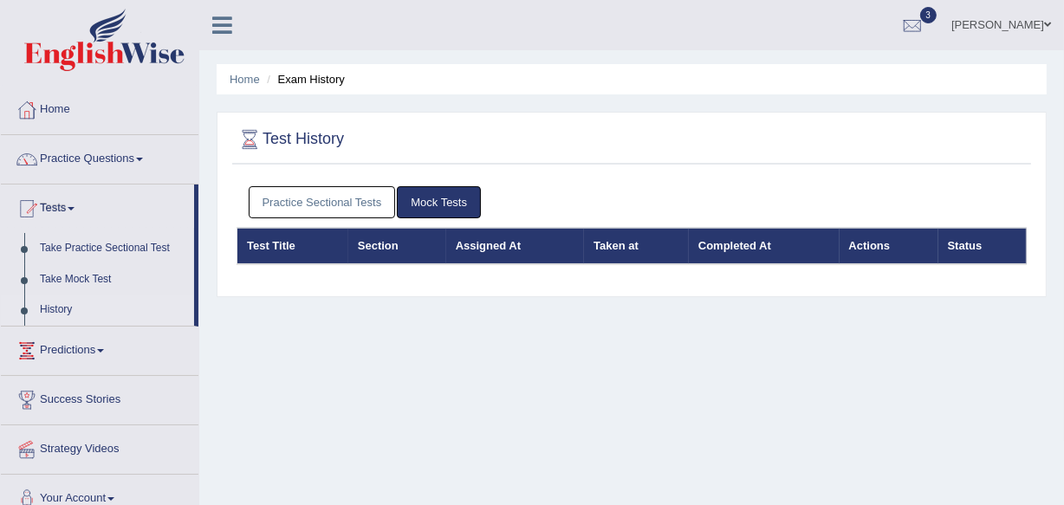
click at [67, 104] on link "Home" at bounding box center [100, 107] width 198 height 43
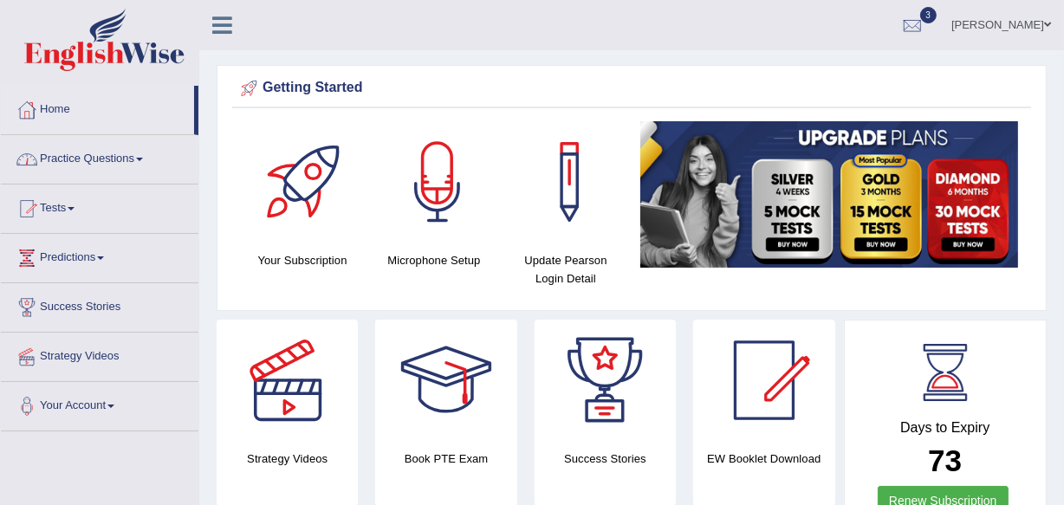
click at [146, 162] on link "Practice Questions" at bounding box center [100, 156] width 198 height 43
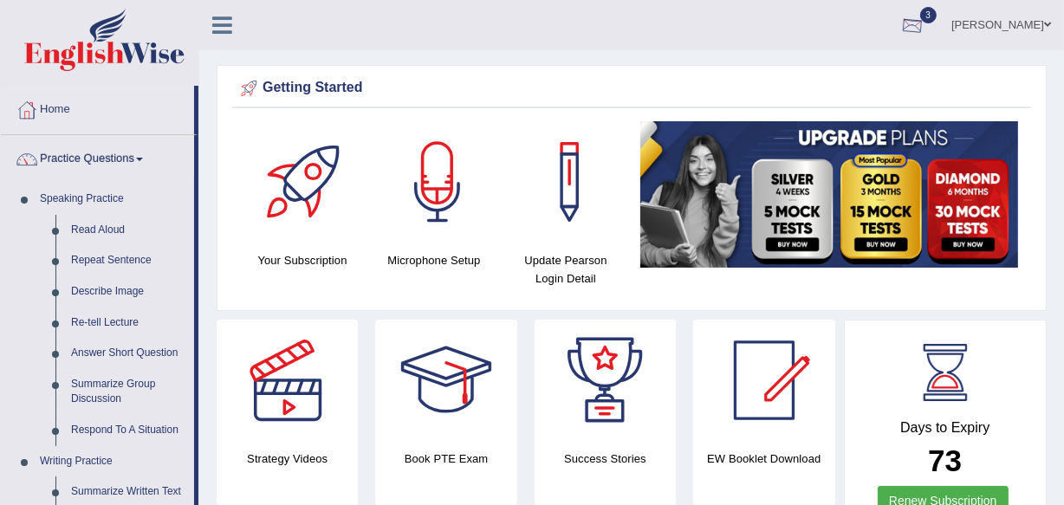
click at [926, 16] on div at bounding box center [913, 26] width 26 height 26
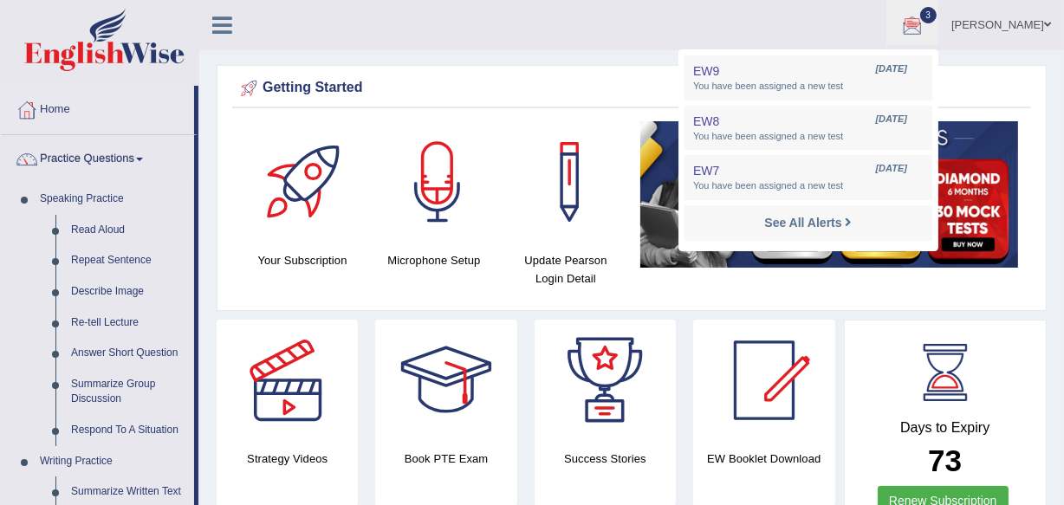
click at [977, 73] on div "Getting Started Your Subscription Microphone Setup Update Pearson Login Detail ×" at bounding box center [632, 188] width 830 height 246
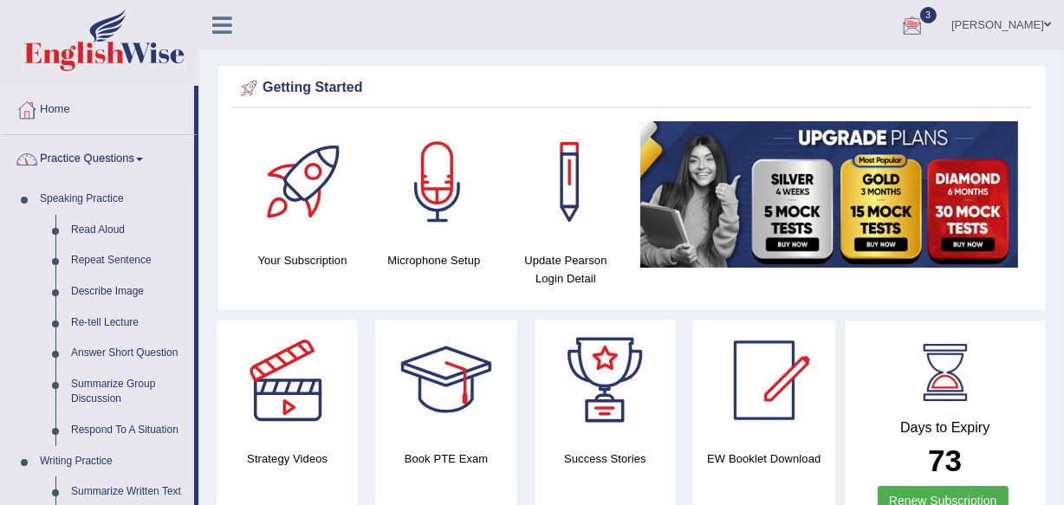
click at [47, 105] on link "Home" at bounding box center [97, 107] width 193 height 43
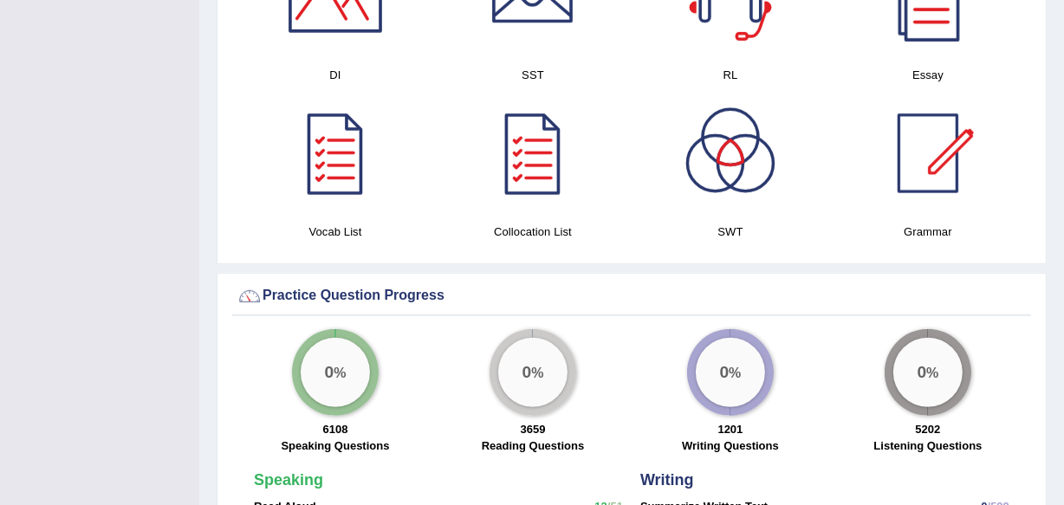
scroll to position [982, 0]
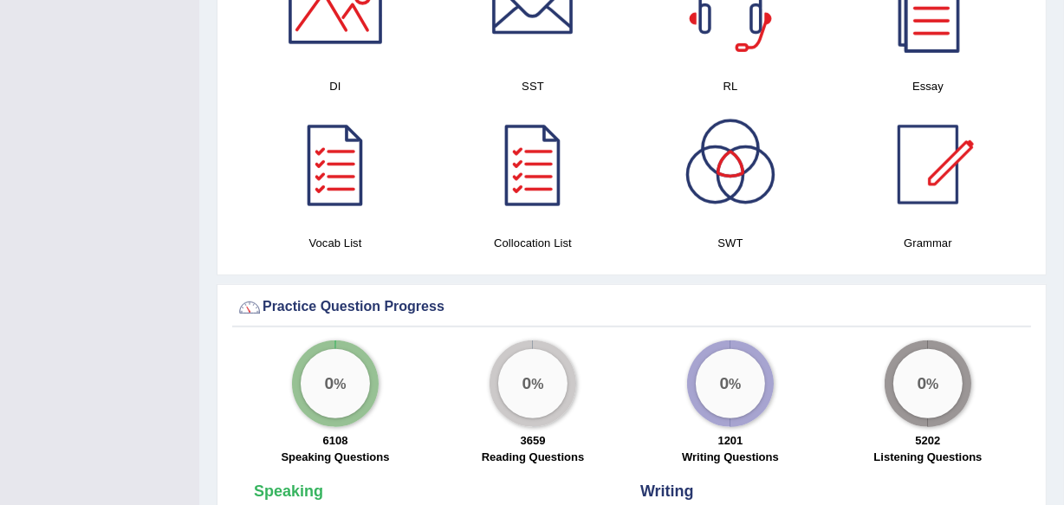
click at [735, 185] on div at bounding box center [730, 164] width 121 height 121
click at [514, 165] on div at bounding box center [532, 164] width 121 height 121
click at [333, 177] on div at bounding box center [335, 164] width 121 height 121
click at [923, 57] on div at bounding box center [928, 7] width 121 height 121
click at [740, 29] on div at bounding box center [730, 7] width 121 height 121
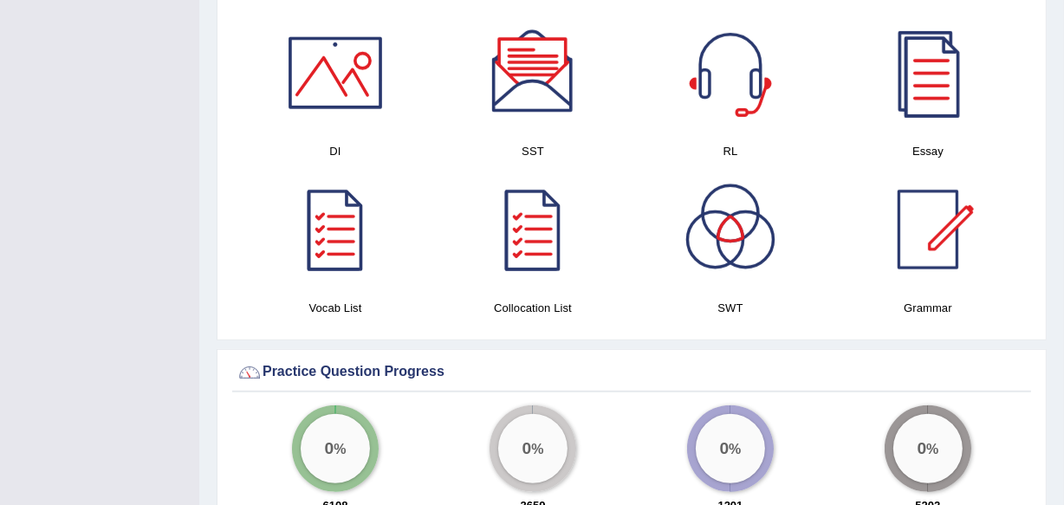
scroll to position [899, 0]
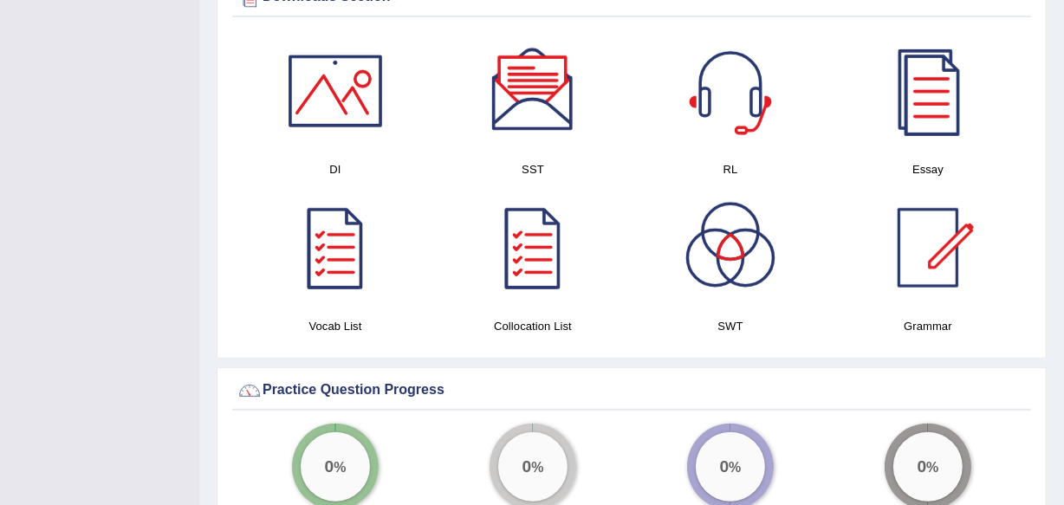
click at [743, 120] on div at bounding box center [730, 90] width 121 height 121
click at [547, 124] on div at bounding box center [532, 90] width 121 height 121
click at [354, 133] on div at bounding box center [335, 90] width 121 height 121
click at [933, 264] on div at bounding box center [928, 247] width 121 height 121
